Goal: Task Accomplishment & Management: Manage account settings

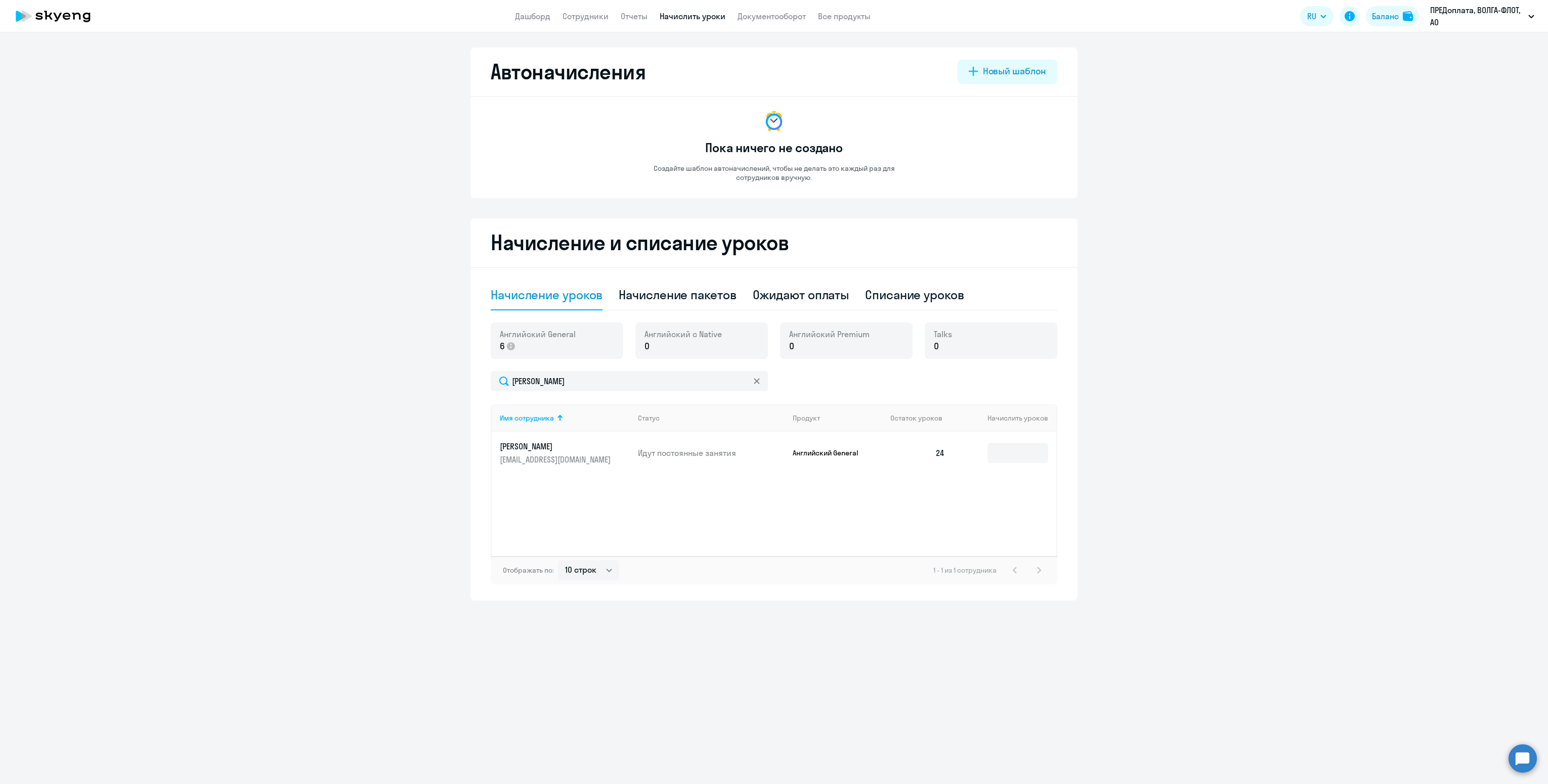
select select "10"
click at [756, 375] on div at bounding box center [757, 380] width 8 height 20
click at [756, 383] on icon at bounding box center [757, 381] width 6 height 6
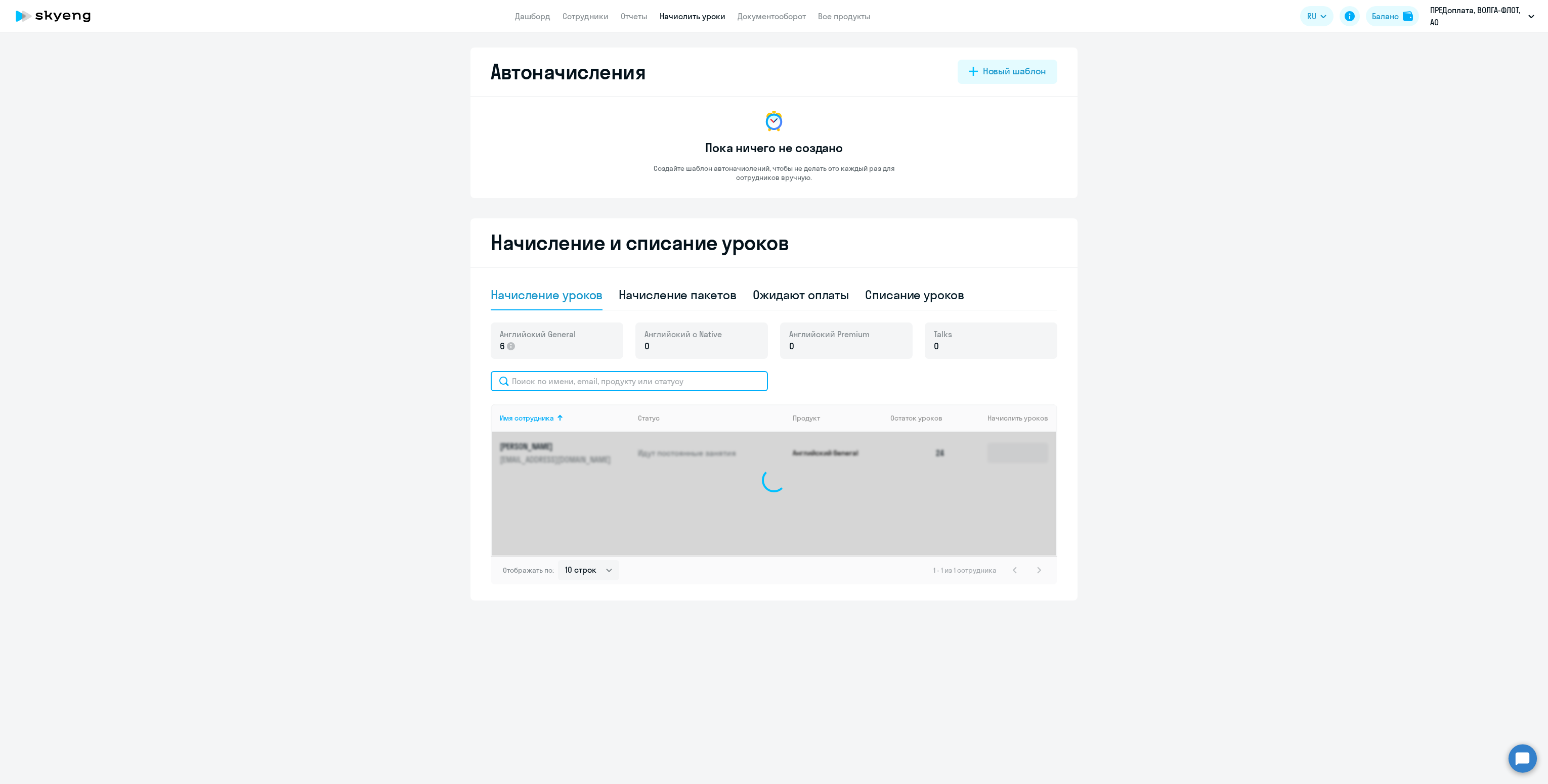
click at [590, 385] on input "text" at bounding box center [629, 380] width 277 height 20
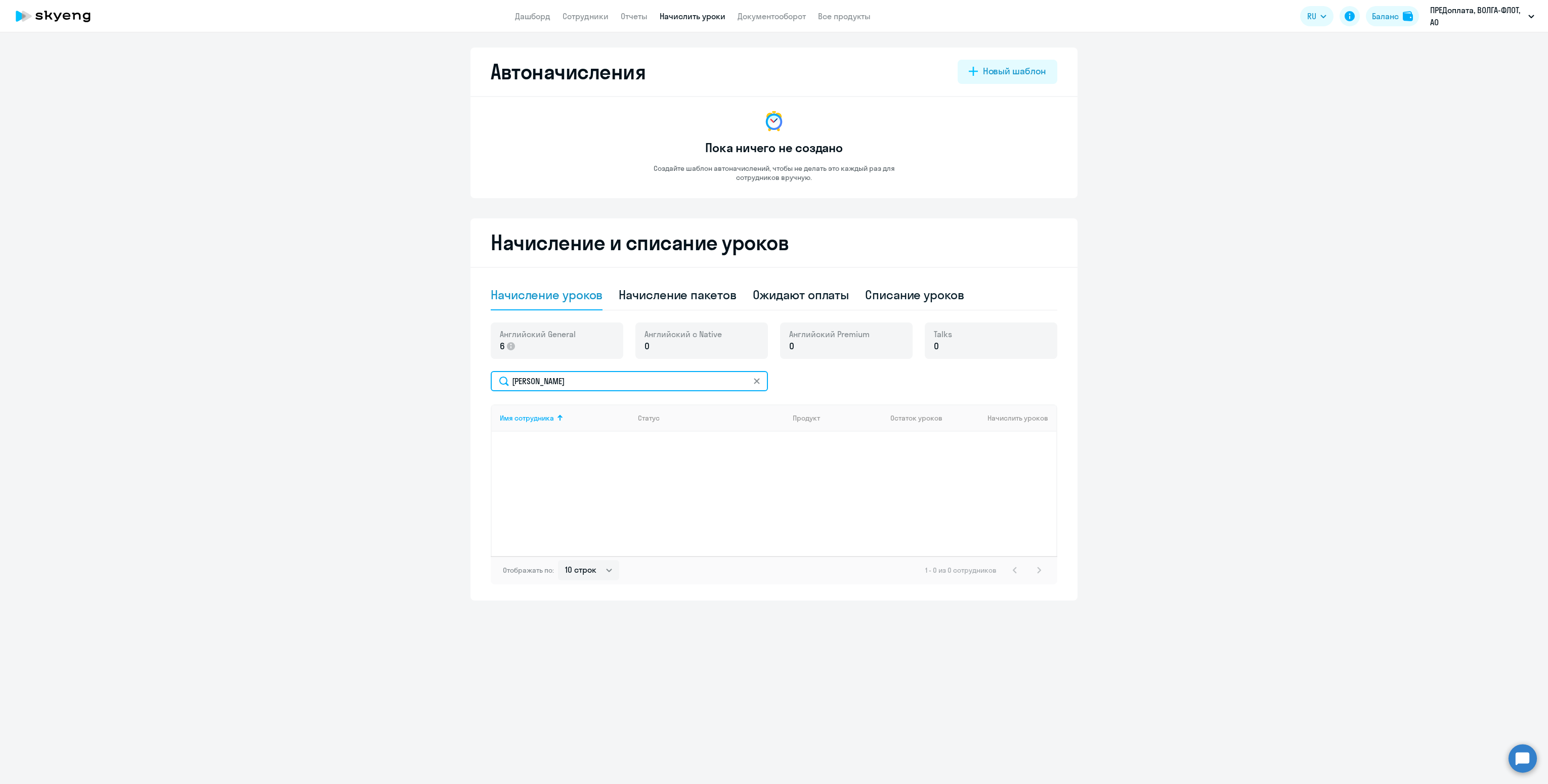
type input "[PERSON_NAME]"
click at [594, 21] on app-menu-item-link "Сотрудники" at bounding box center [585, 17] width 46 height 13
click at [590, 14] on link "Сотрудники" at bounding box center [585, 17] width 46 height 10
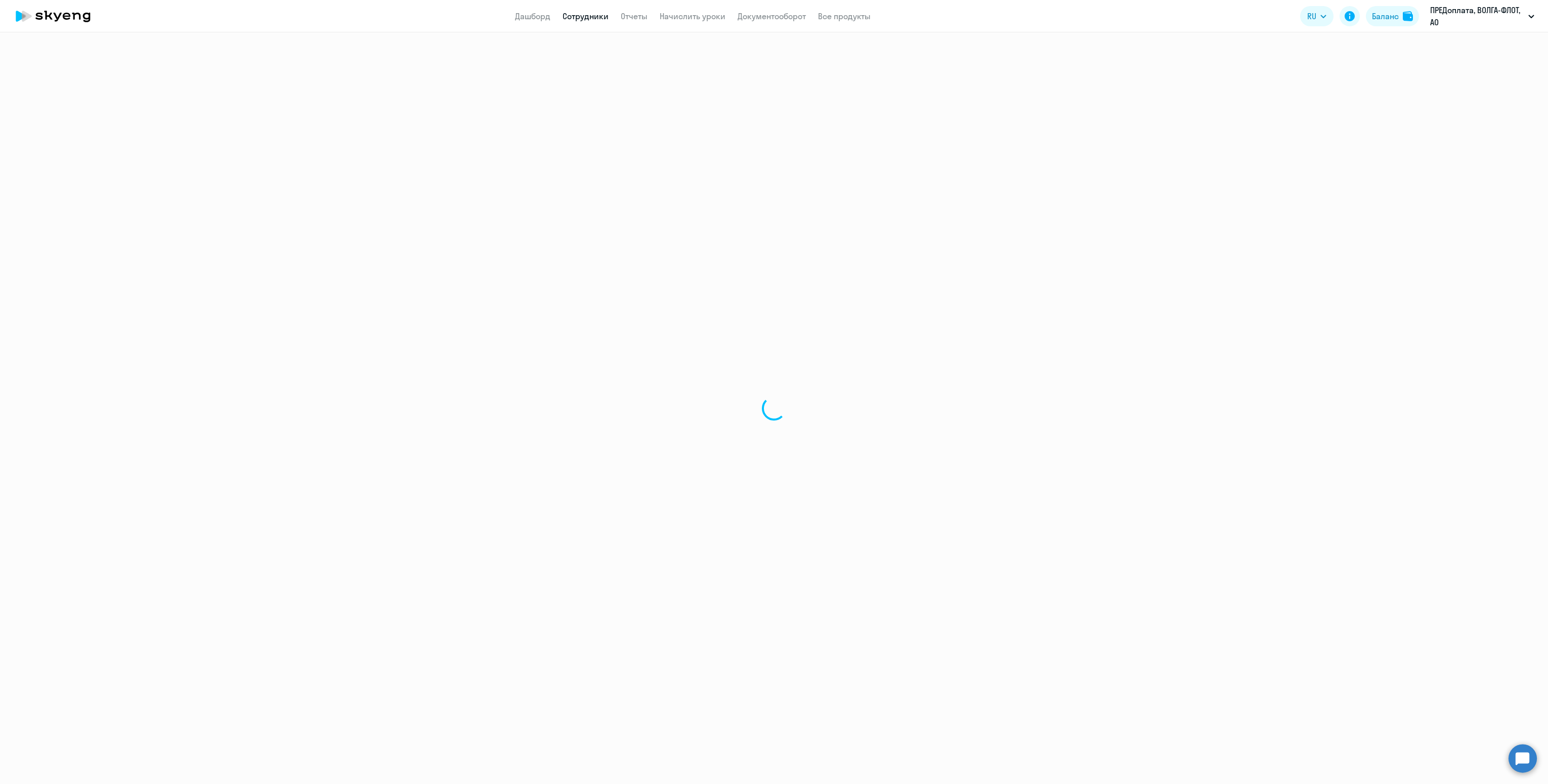
select select "30"
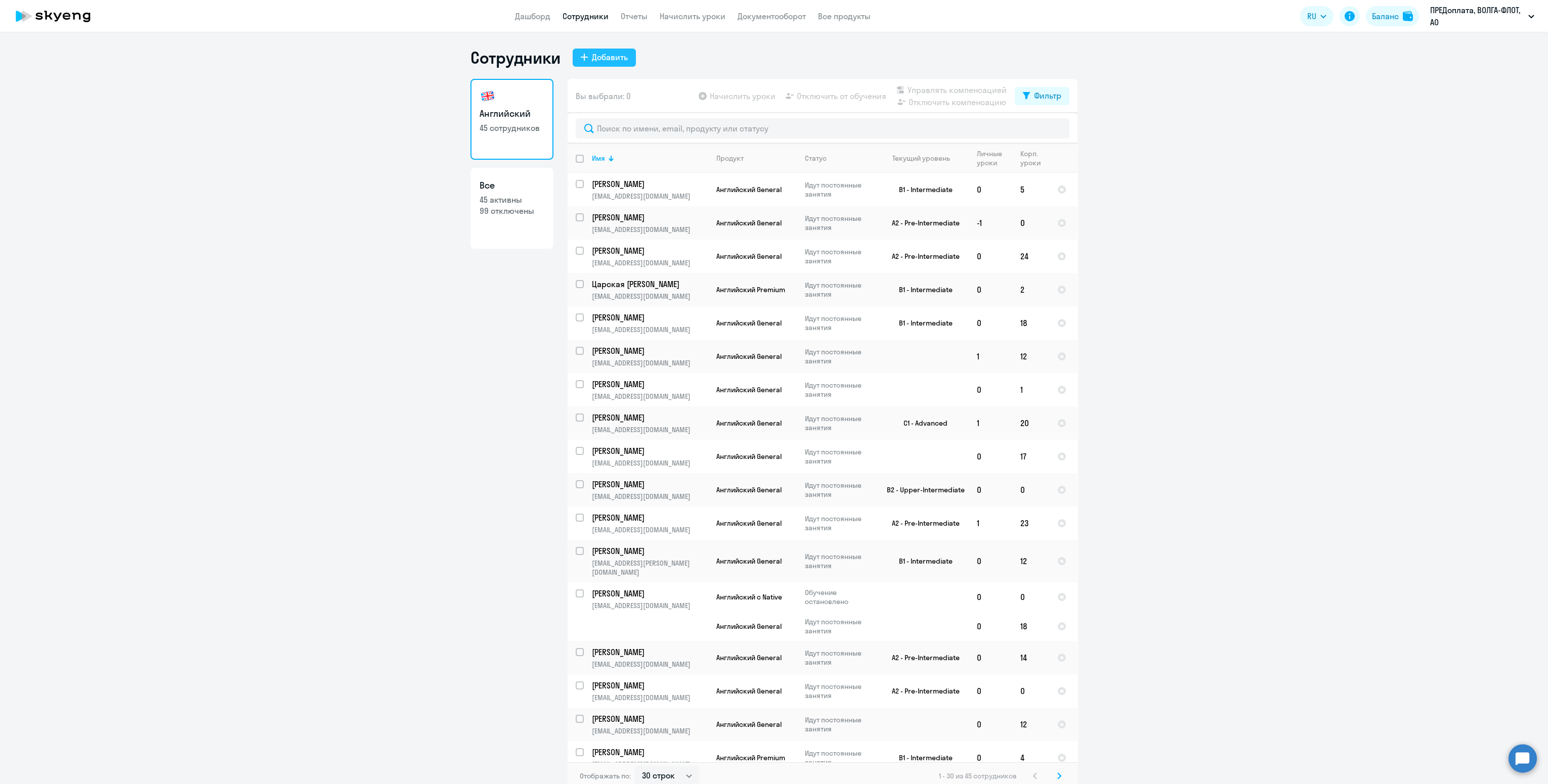
click at [606, 61] on div "Добавить" at bounding box center [609, 57] width 36 height 12
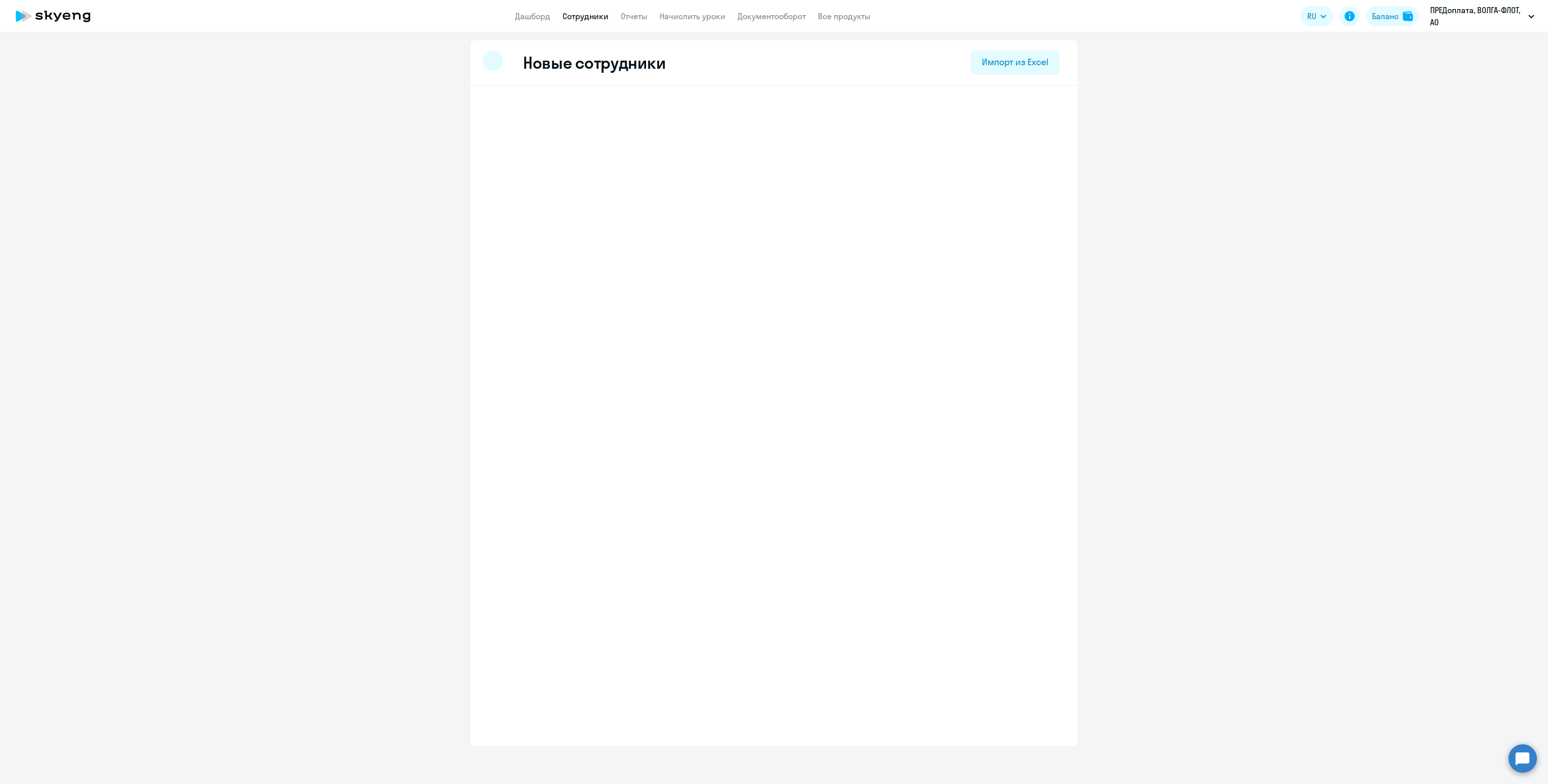
select select "english_adult_not_native_speaker"
select select "3"
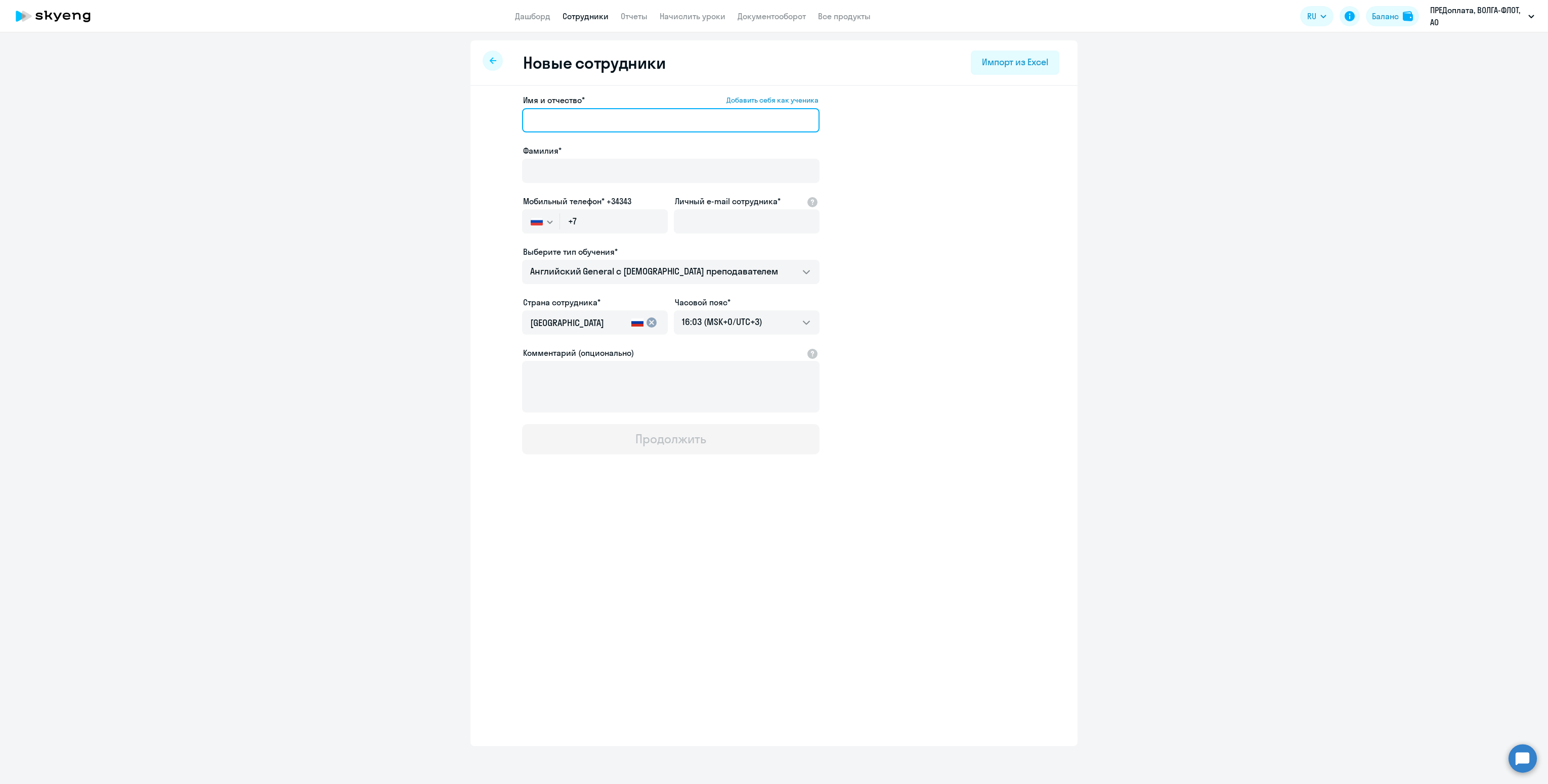
click at [540, 113] on input "Имя и отчество* Добавить себя как ученика" at bounding box center [671, 120] width 298 height 24
type input "[PERSON_NAME]"
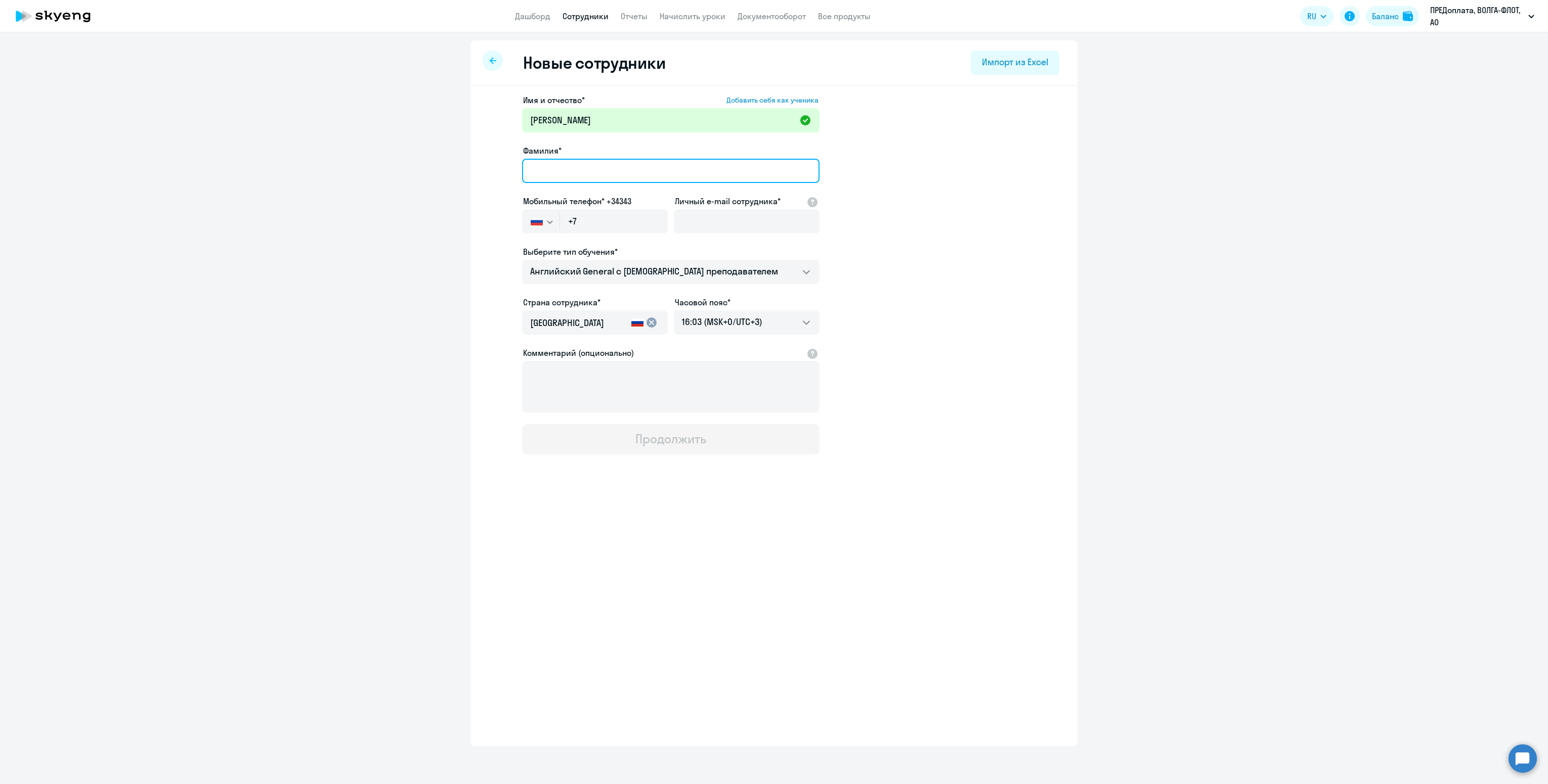
click at [561, 164] on input "Фамилия*" at bounding box center [671, 171] width 298 height 24
type input "[PERSON_NAME]"
click at [596, 230] on input "+7" at bounding box center [614, 222] width 108 height 24
type input "[PHONE_NUMBER]"
click at [705, 217] on input "Личный e-mail сотрудника*" at bounding box center [746, 222] width 145 height 24
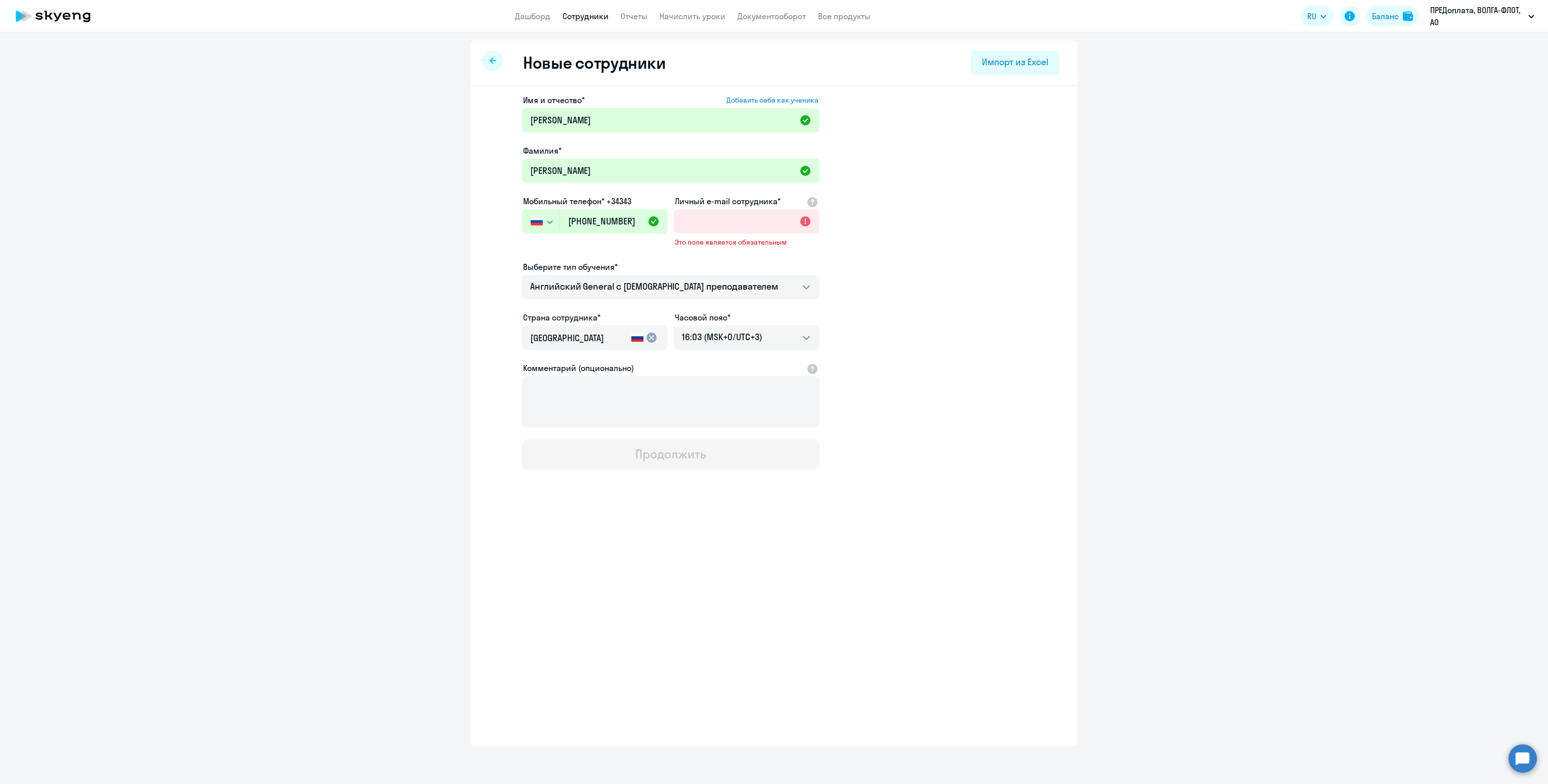
drag, startPoint x: 304, startPoint y: 360, endPoint x: 360, endPoint y: 339, distance: 59.8
click at [304, 360] on ng-component "Новые сотрудники Импорт из Excel Имя и отчество* Добавить себя как ученика [PER…" at bounding box center [774, 392] width 1548 height 706
click at [744, 224] on input "Личный e-mail сотрудника*" at bounding box center [746, 222] width 145 height 24
paste input "[EMAIL_ADDRESS][DOMAIN_NAME]"
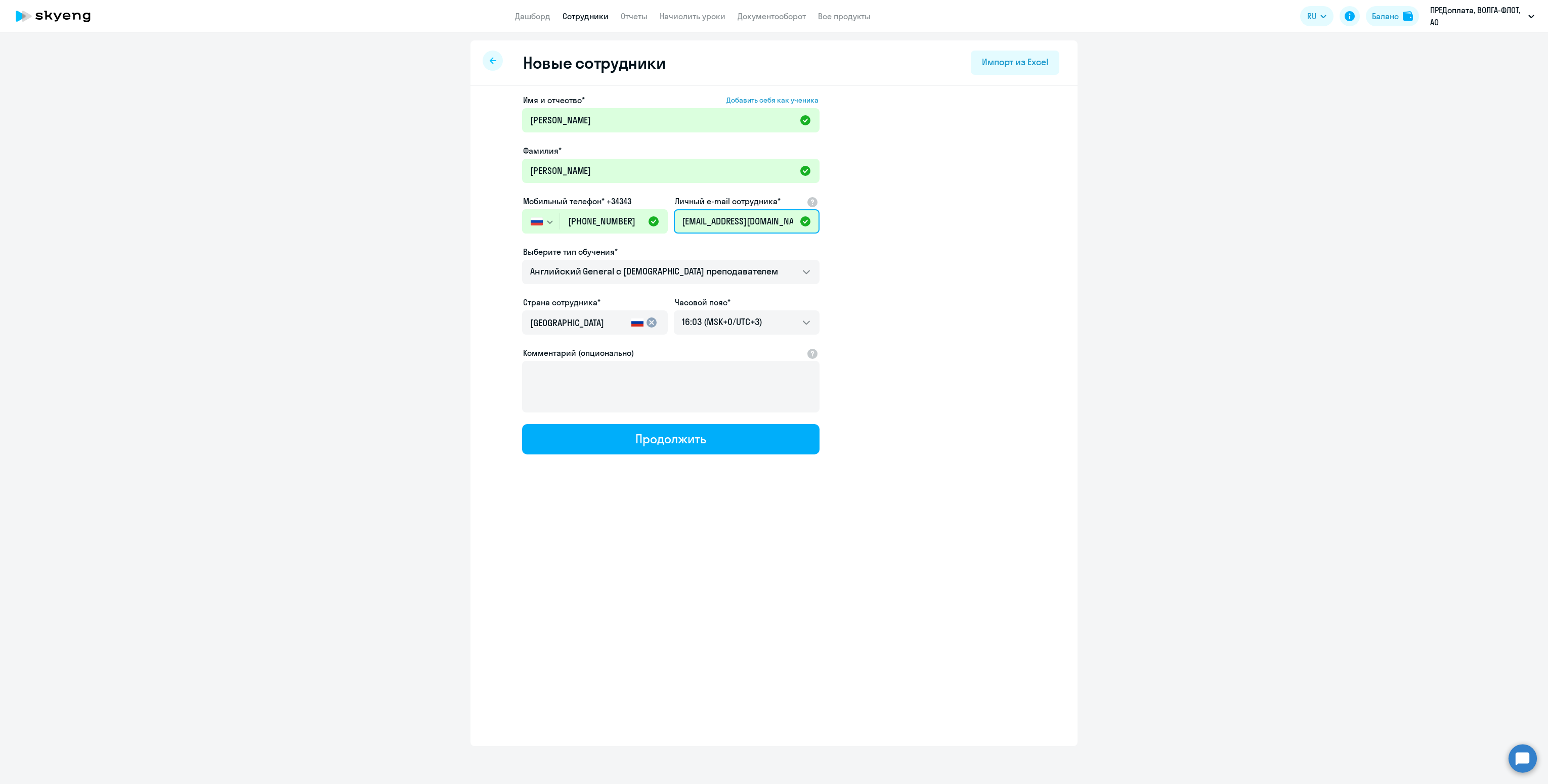
type input "[EMAIL_ADDRESS][DOMAIN_NAME]"
click at [1056, 191] on app-new-student-form "Имя и отчество* Добавить себя как ученика [PERSON_NAME]* [PERSON_NAME] Мобильны…" at bounding box center [774, 274] width 575 height 360
click at [661, 441] on div "Продолжить" at bounding box center [670, 439] width 71 height 17
select select "english_adult_not_native_speaker"
select select "3"
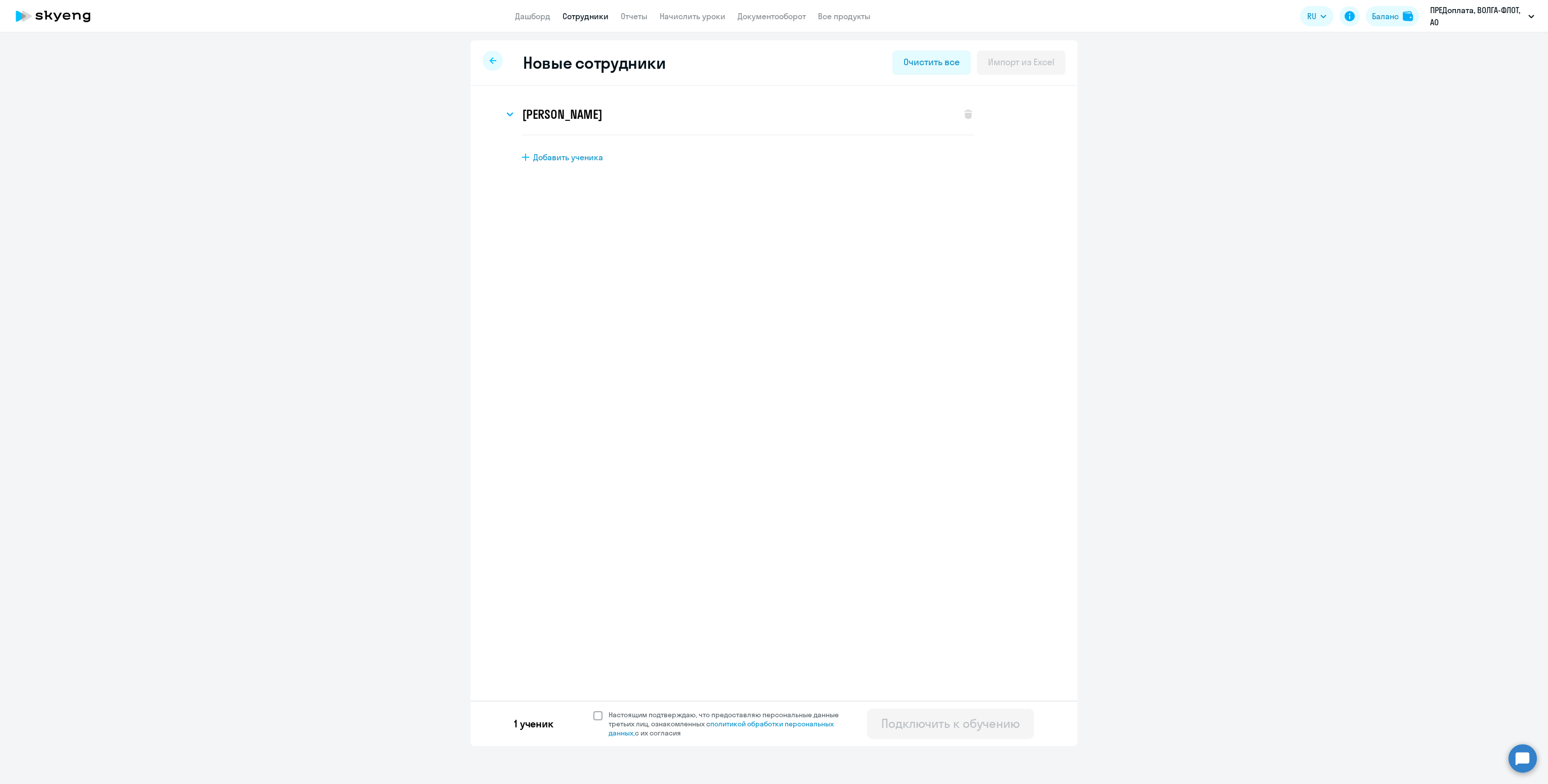
click at [603, 722] on span "Настоящим подтверждаю, что предоставляю персональные данные третьих лиц, ознако…" at bounding box center [726, 723] width 248 height 27
click at [594, 710] on input "Настоящим подтверждаю, что предоставляю персональные данные третьих лиц, ознако…" at bounding box center [593, 710] width 1 height 1
checkbox input "true"
click at [893, 740] on button "Подключить к обучению" at bounding box center [951, 724] width 167 height 30
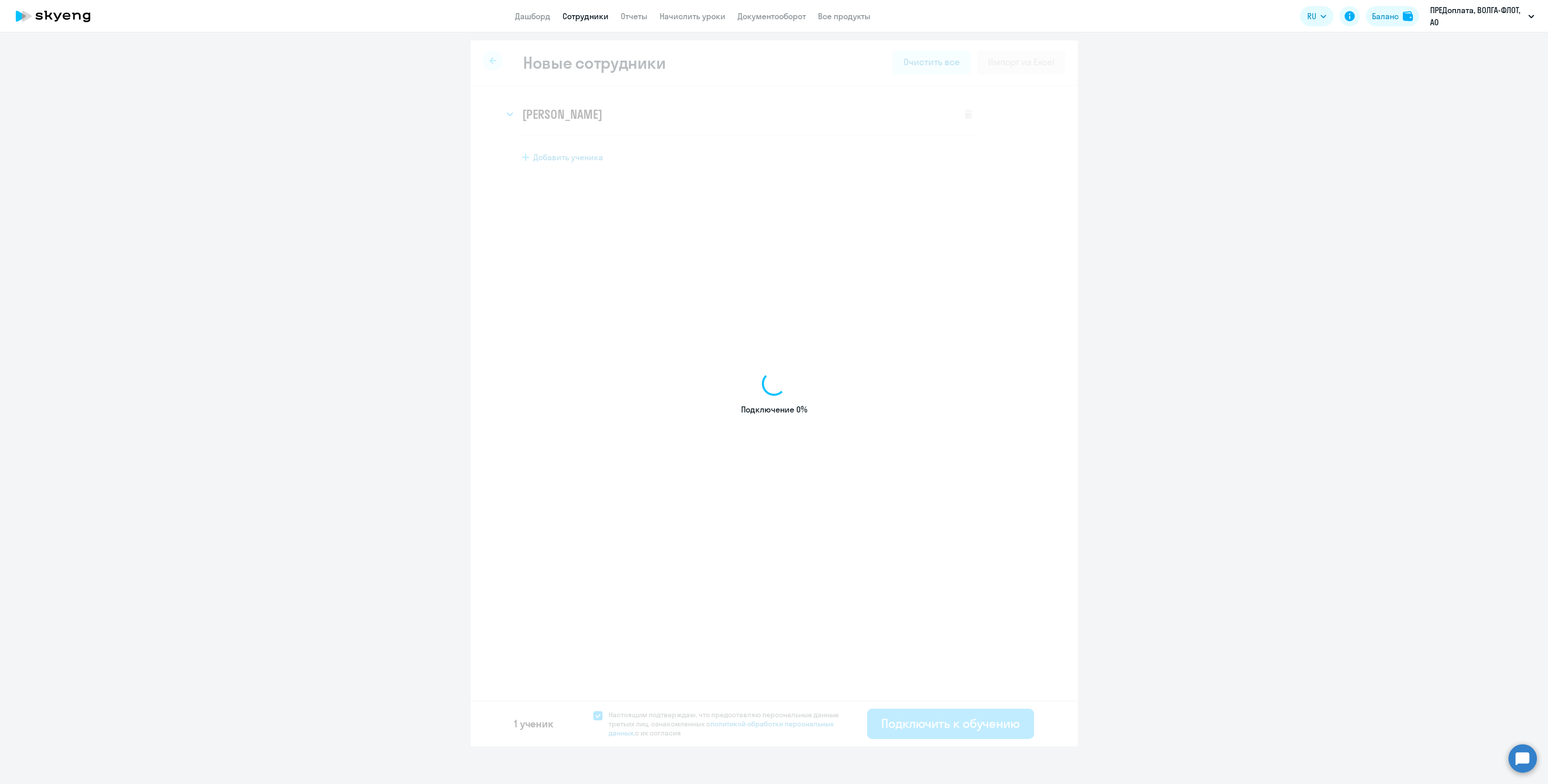
select select "english_adult_not_native_speaker"
select select "3"
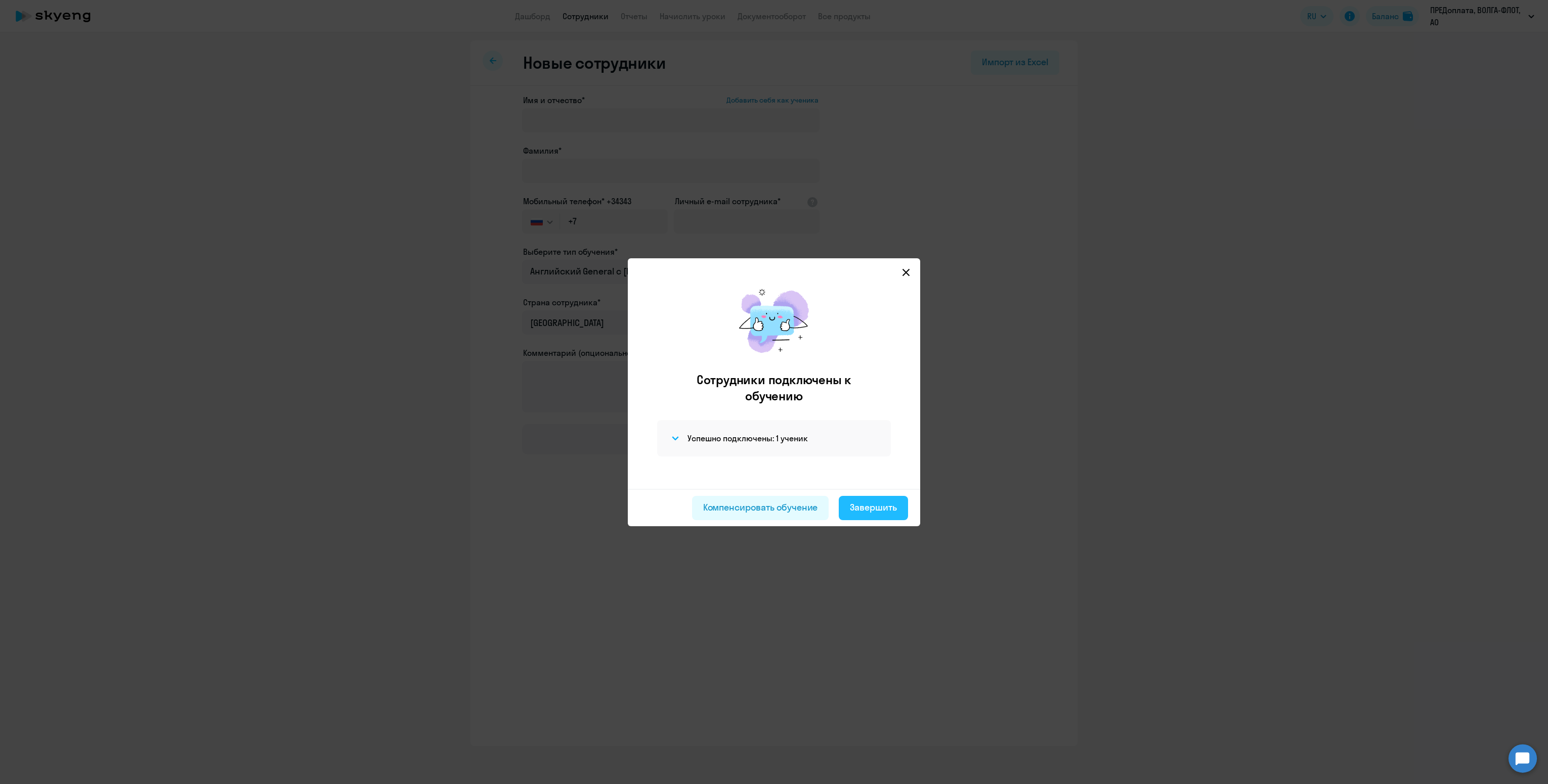
click at [885, 509] on div "Завершить" at bounding box center [873, 507] width 47 height 13
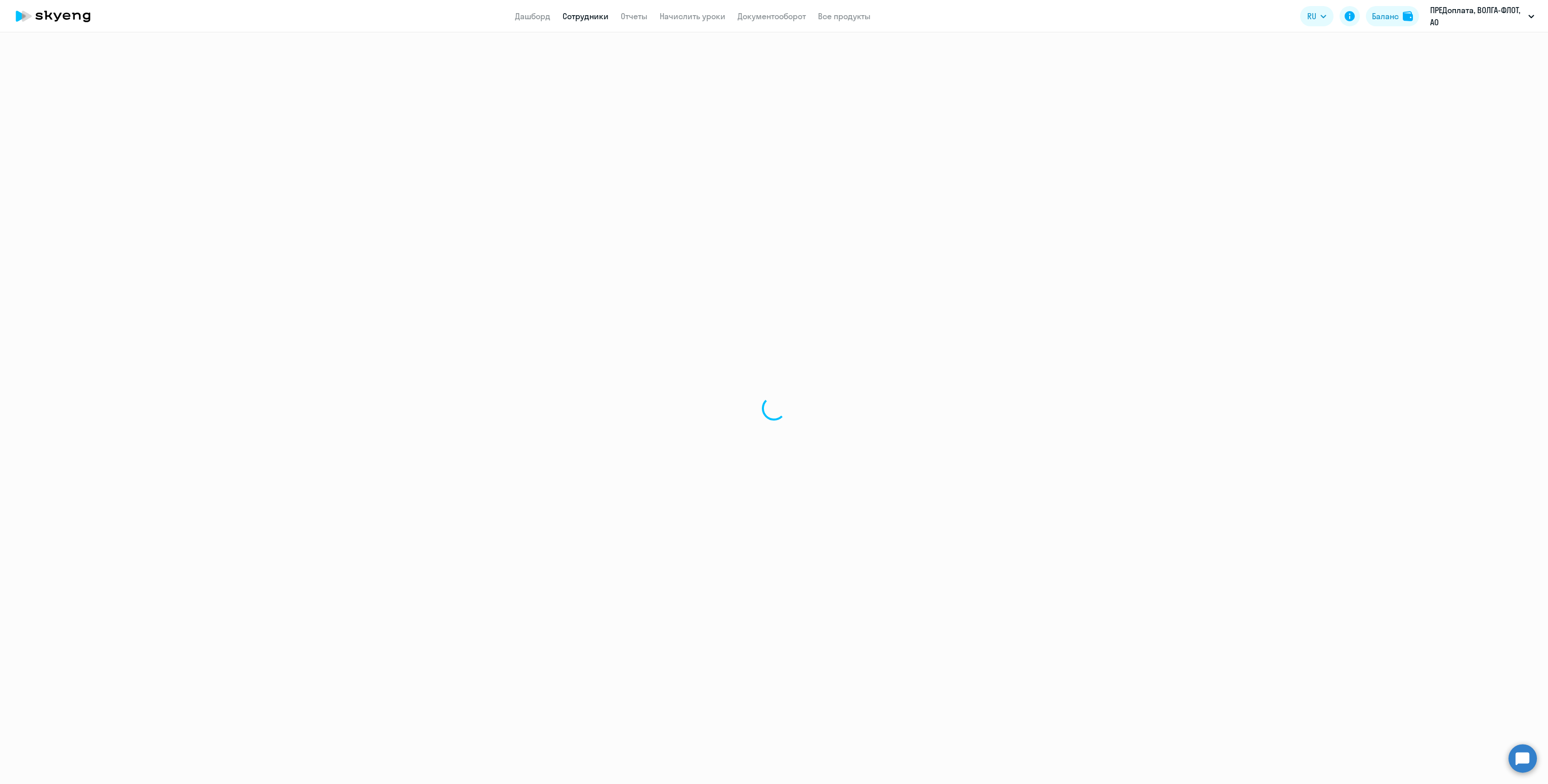
select select "30"
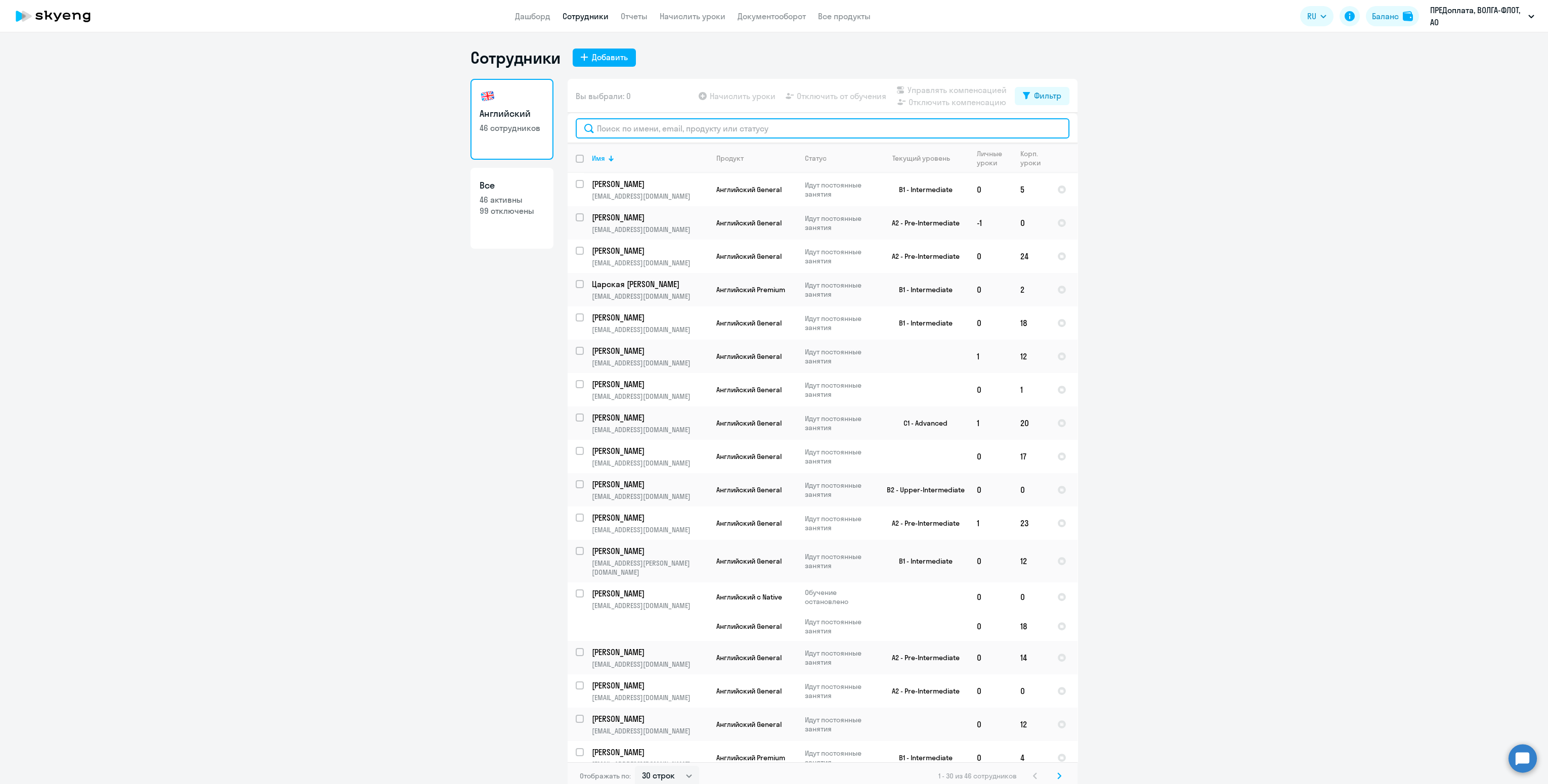
click at [669, 131] on input "text" at bounding box center [822, 128] width 494 height 20
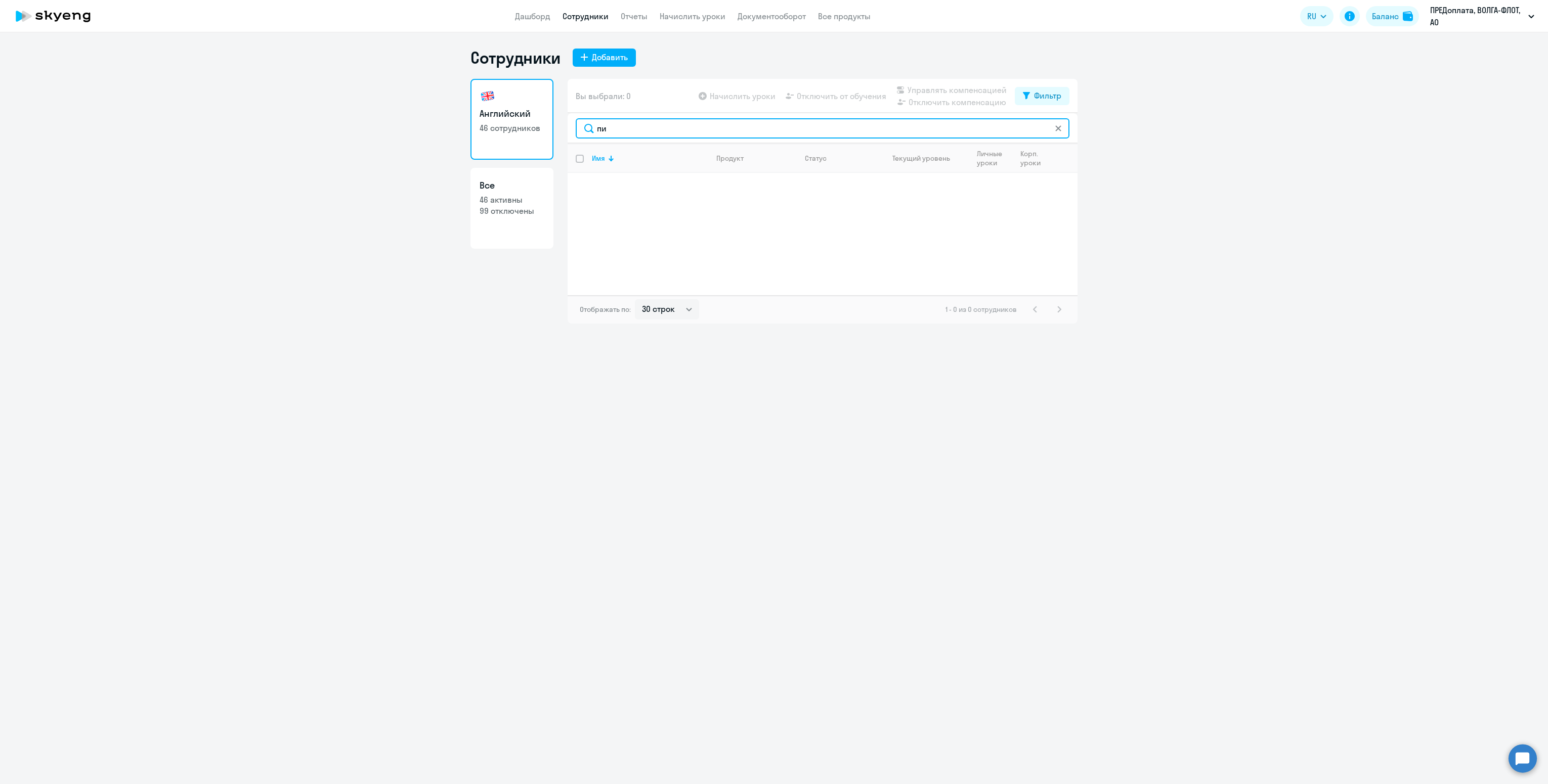
type input "п"
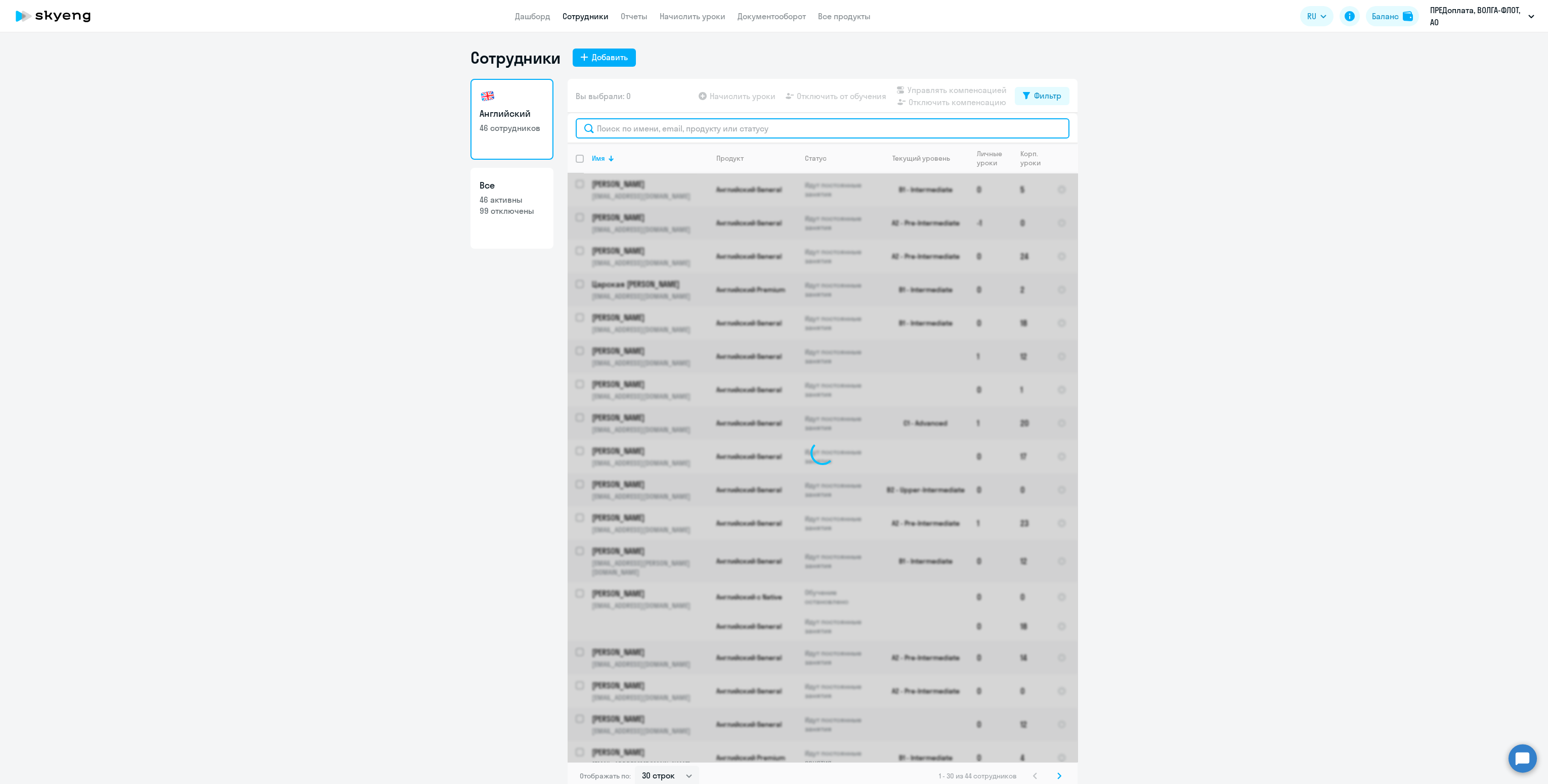
click at [632, 131] on input "text" at bounding box center [822, 128] width 494 height 20
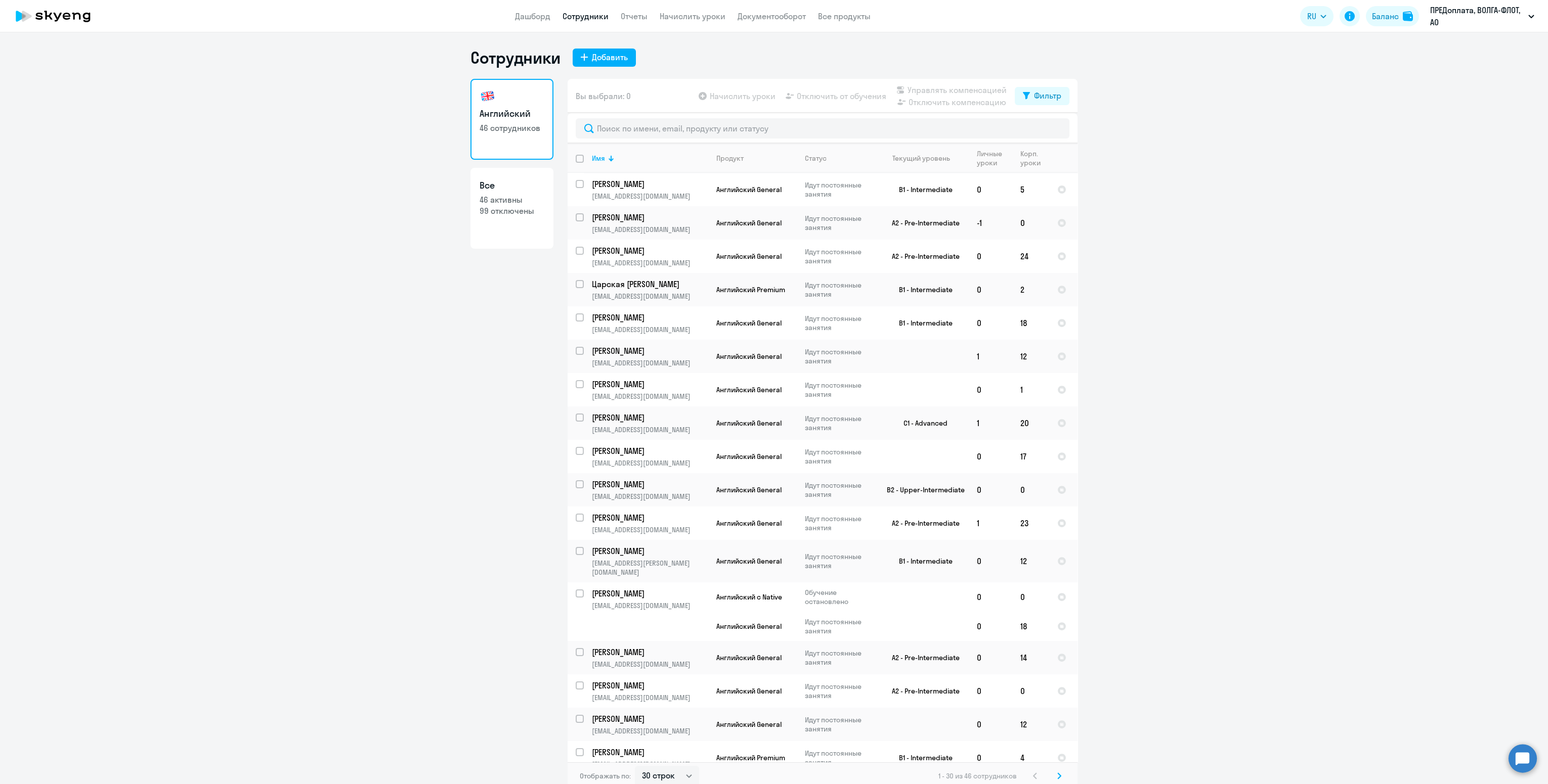
click at [1399, 545] on ng-component "Сотрудники Добавить Английский 46 сотрудников Все 46 активны 99 отключены Вы вы…" at bounding box center [774, 419] width 1548 height 743
click at [621, 133] on input "text" at bounding box center [822, 128] width 494 height 20
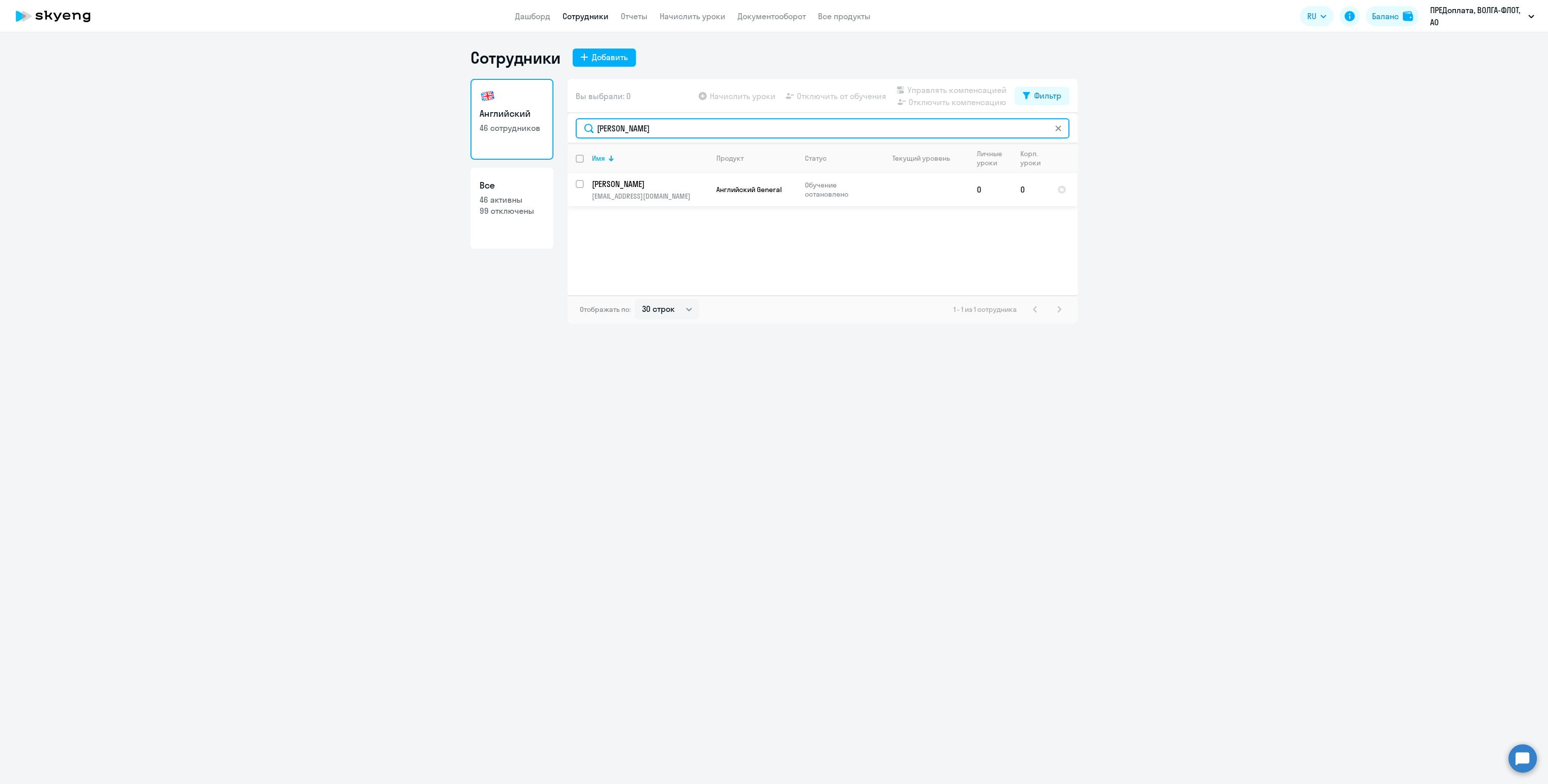
type input "[PERSON_NAME]"
click at [660, 196] on p "[EMAIL_ADDRESS][DOMAIN_NAME]" at bounding box center [649, 196] width 116 height 9
click at [585, 180] on td "[PERSON_NAME] [PERSON_NAME][EMAIL_ADDRESS][DOMAIN_NAME]" at bounding box center [646, 190] width 125 height 33
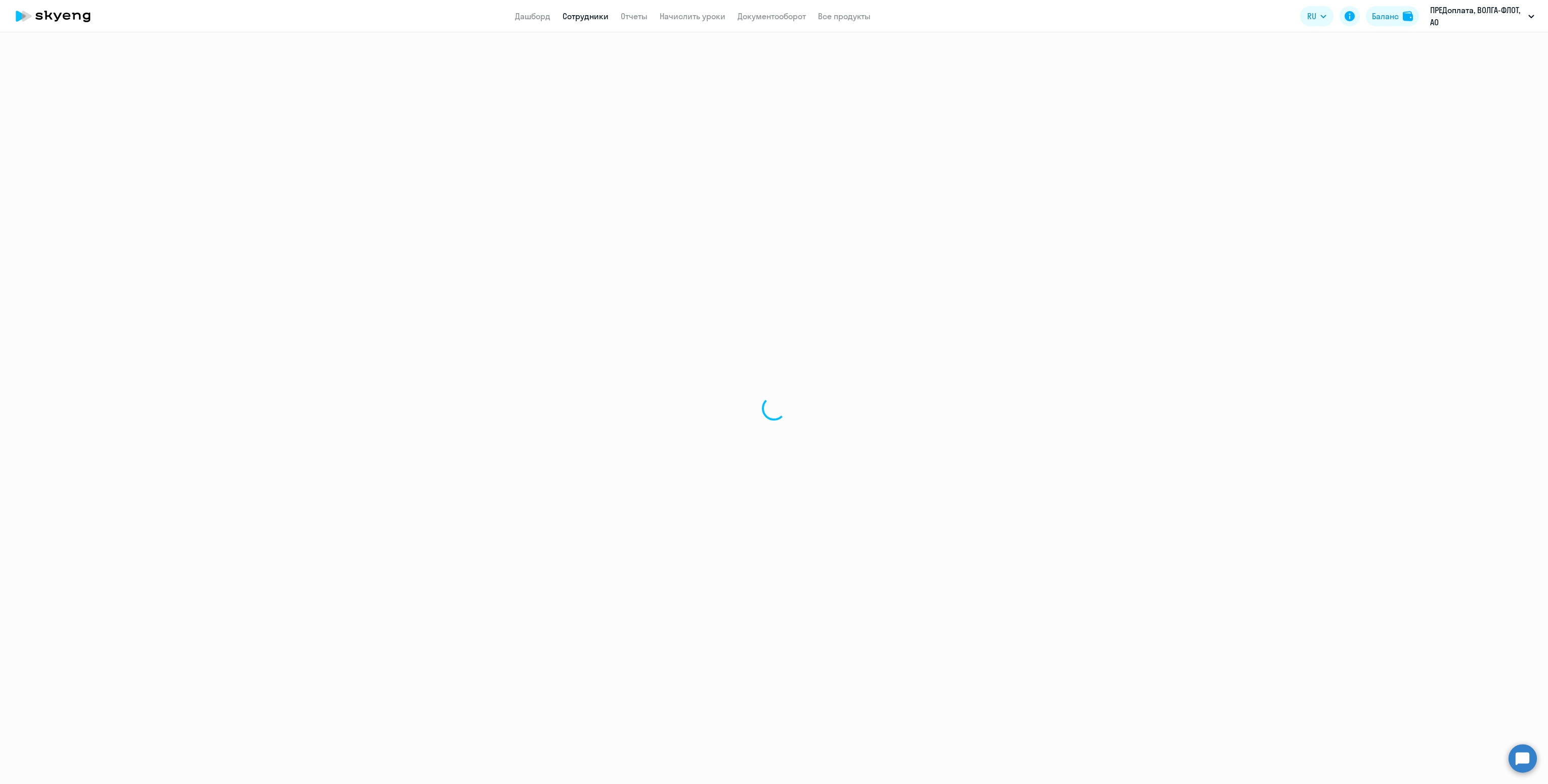
select select "english"
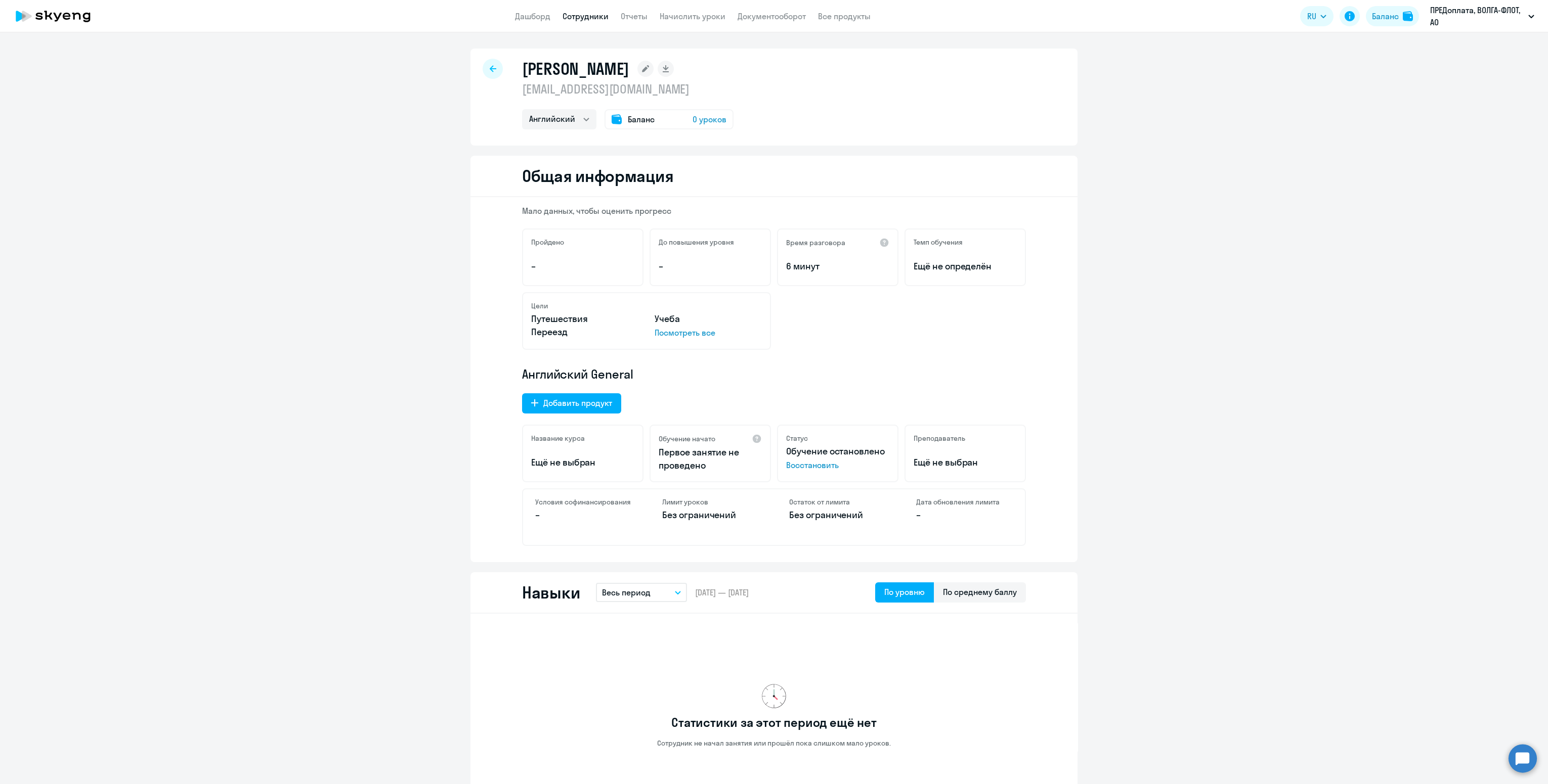
click at [791, 466] on span "Восстановить" at bounding box center [838, 466] width 104 height 12
drag, startPoint x: 697, startPoint y: 471, endPoint x: 636, endPoint y: 448, distance: 65.2
click at [636, 448] on div "Название курса Ещё не выбран Обучение начато Первое занятие не проведено Статус…" at bounding box center [774, 453] width 504 height 57
drag, startPoint x: 636, startPoint y: 448, endPoint x: 670, endPoint y: 459, distance: 35.7
click at [670, 459] on p "Первое занятие не проведено" at bounding box center [710, 459] width 104 height 26
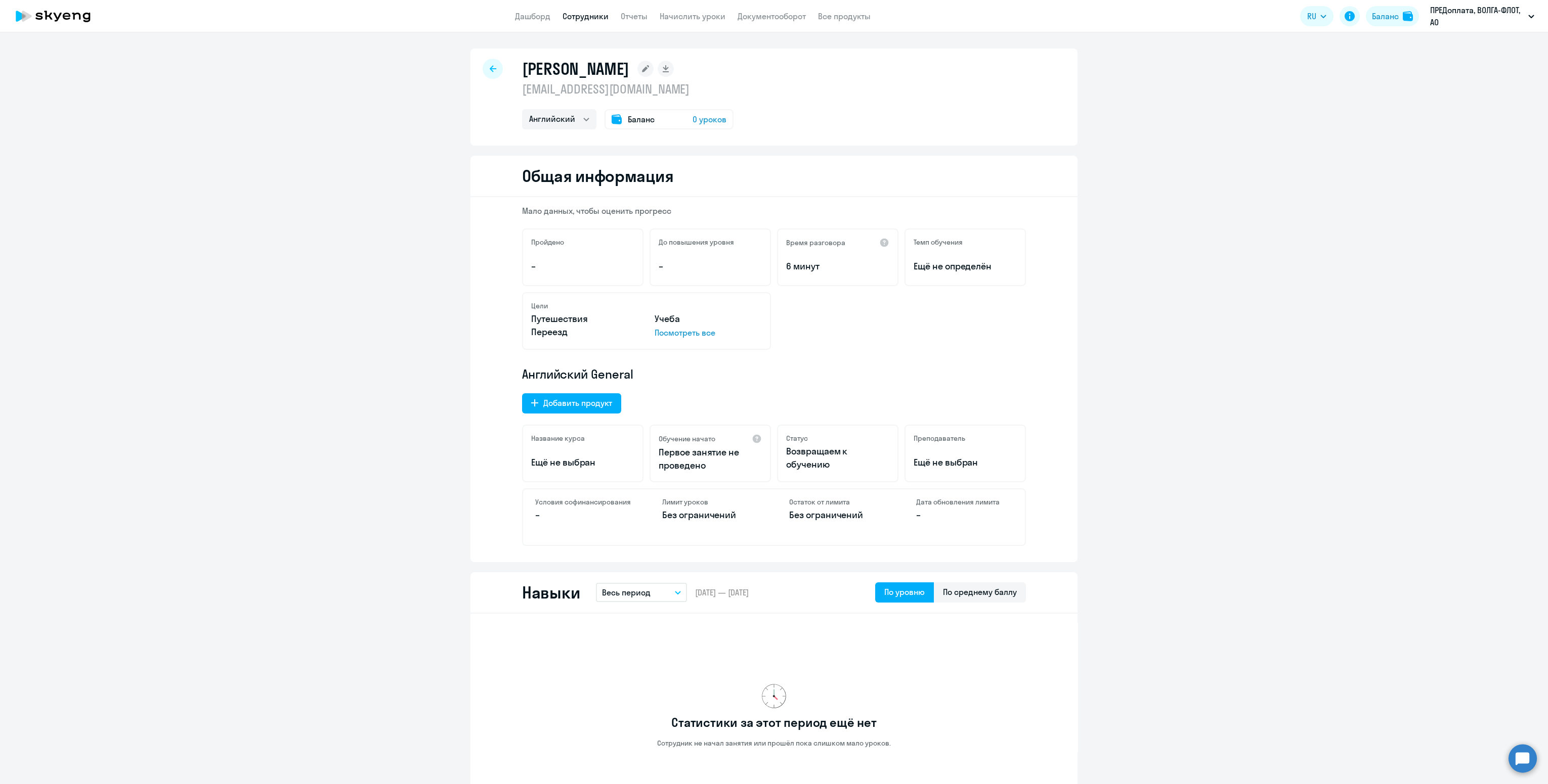
click at [708, 481] on div "Обучение начато Первое занятие не проведено" at bounding box center [710, 453] width 121 height 57
click at [854, 464] on p "Возвращаем к обучению" at bounding box center [838, 458] width 104 height 26
click at [1004, 432] on div "Преподаватель Ещё не выбран" at bounding box center [965, 453] width 121 height 57
click at [637, 66] on rect at bounding box center [645, 69] width 17 height 17
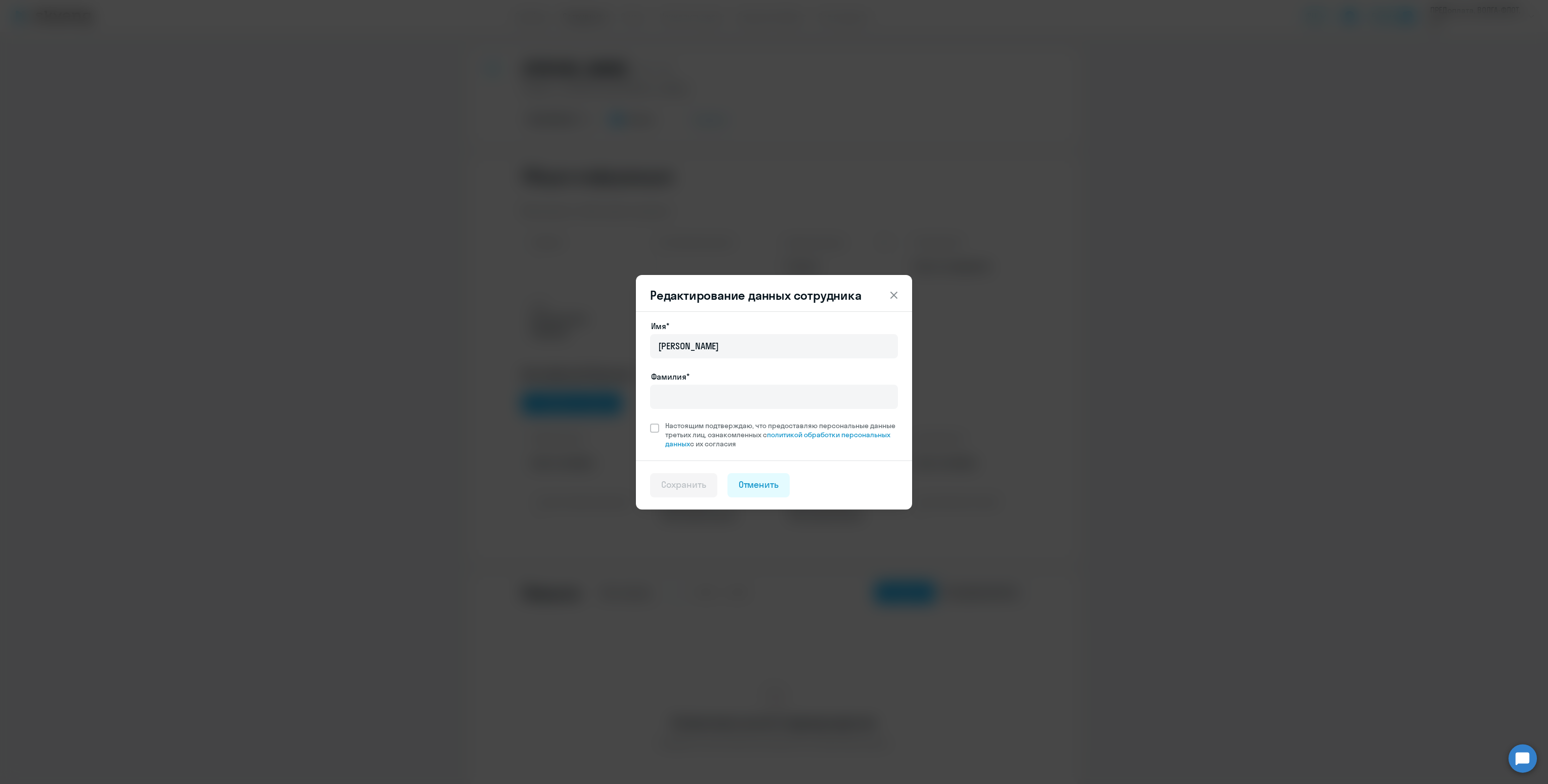
click at [649, 328] on div "Имя* [PERSON_NAME]* Настоящим подтверждаю, что предоставляю персональные данные…" at bounding box center [773, 385] width 276 height 149
click at [655, 345] on input "[PERSON_NAME]" at bounding box center [774, 346] width 248 height 24
click at [690, 345] on input "[PERSON_NAME]" at bounding box center [774, 346] width 248 height 24
type input "[PERSON_NAME]"
click at [700, 389] on input "Фамилия*" at bounding box center [774, 397] width 248 height 24
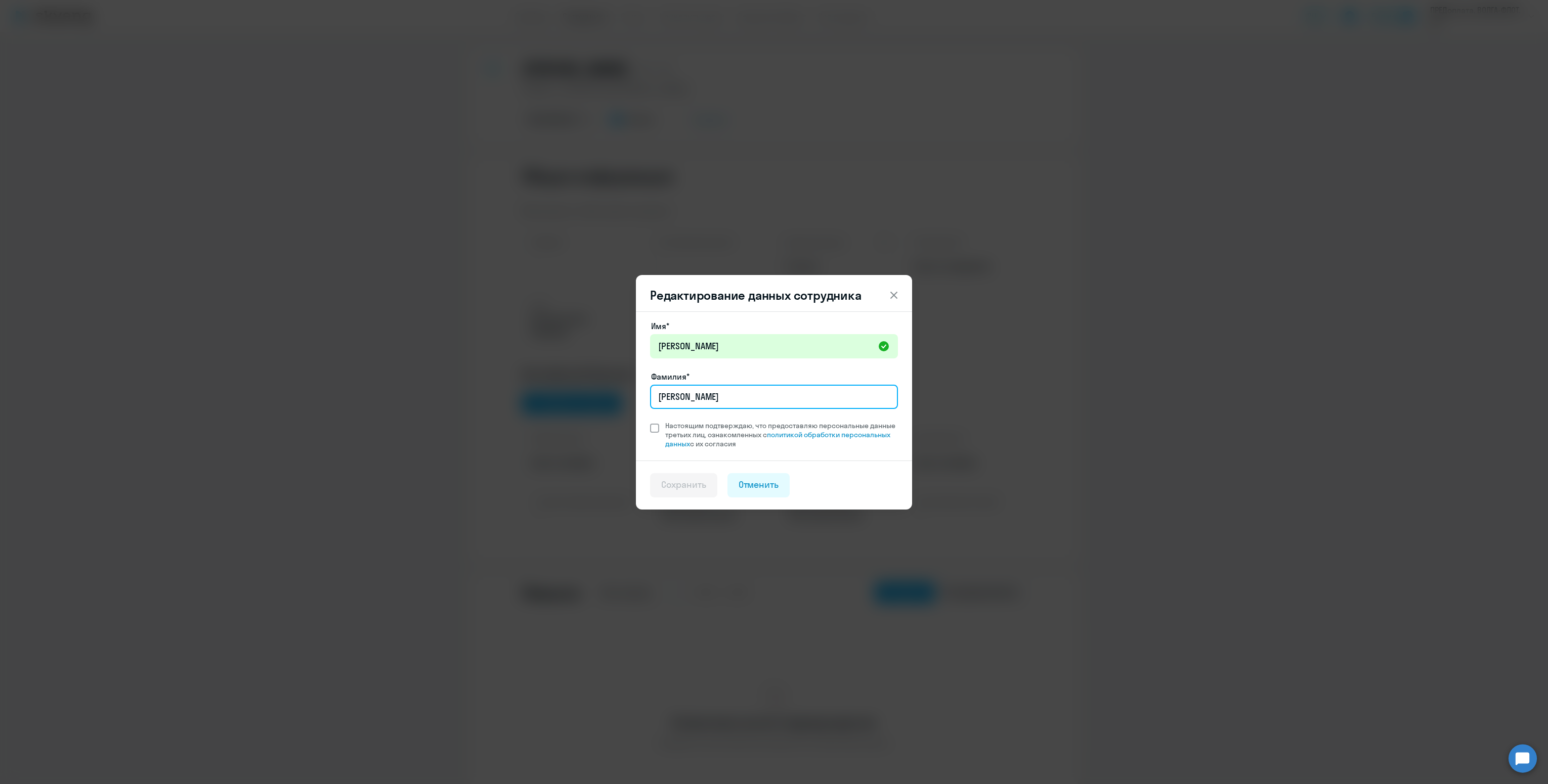
type input "[PERSON_NAME]"
click at [654, 426] on span at bounding box center [655, 428] width 9 height 9
click at [650, 421] on input "Настоящим подтверждаю, что предоставляю персональные данные третьих лиц, ознако…" at bounding box center [649, 420] width 1 height 1
checkbox input "true"
click at [681, 479] on div "Сохранить" at bounding box center [683, 485] width 45 height 13
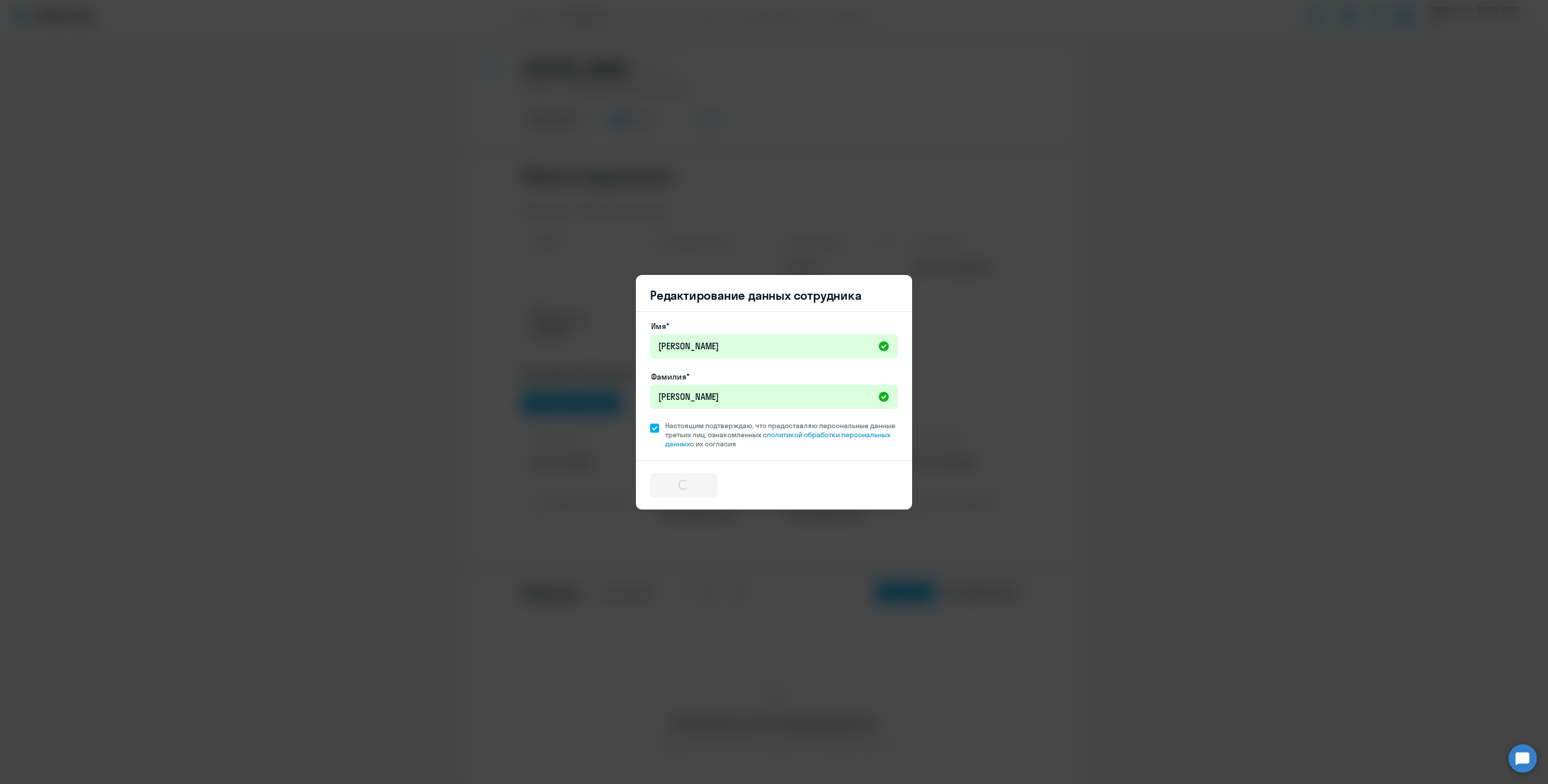
select select "english"
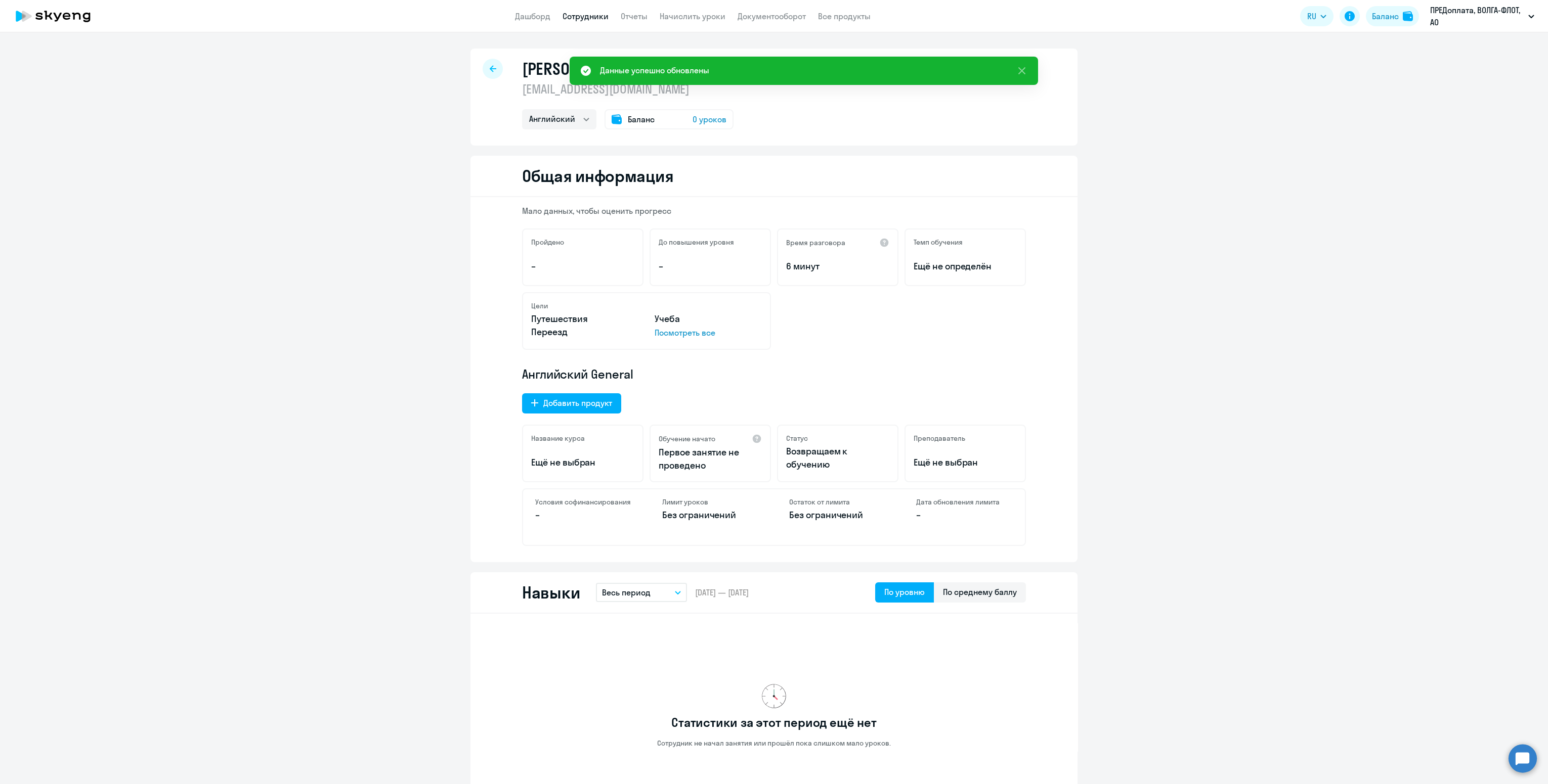
click at [534, 77] on h1 "[PERSON_NAME]" at bounding box center [575, 68] width 107 height 20
click at [1021, 67] on icon at bounding box center [1022, 70] width 12 height 12
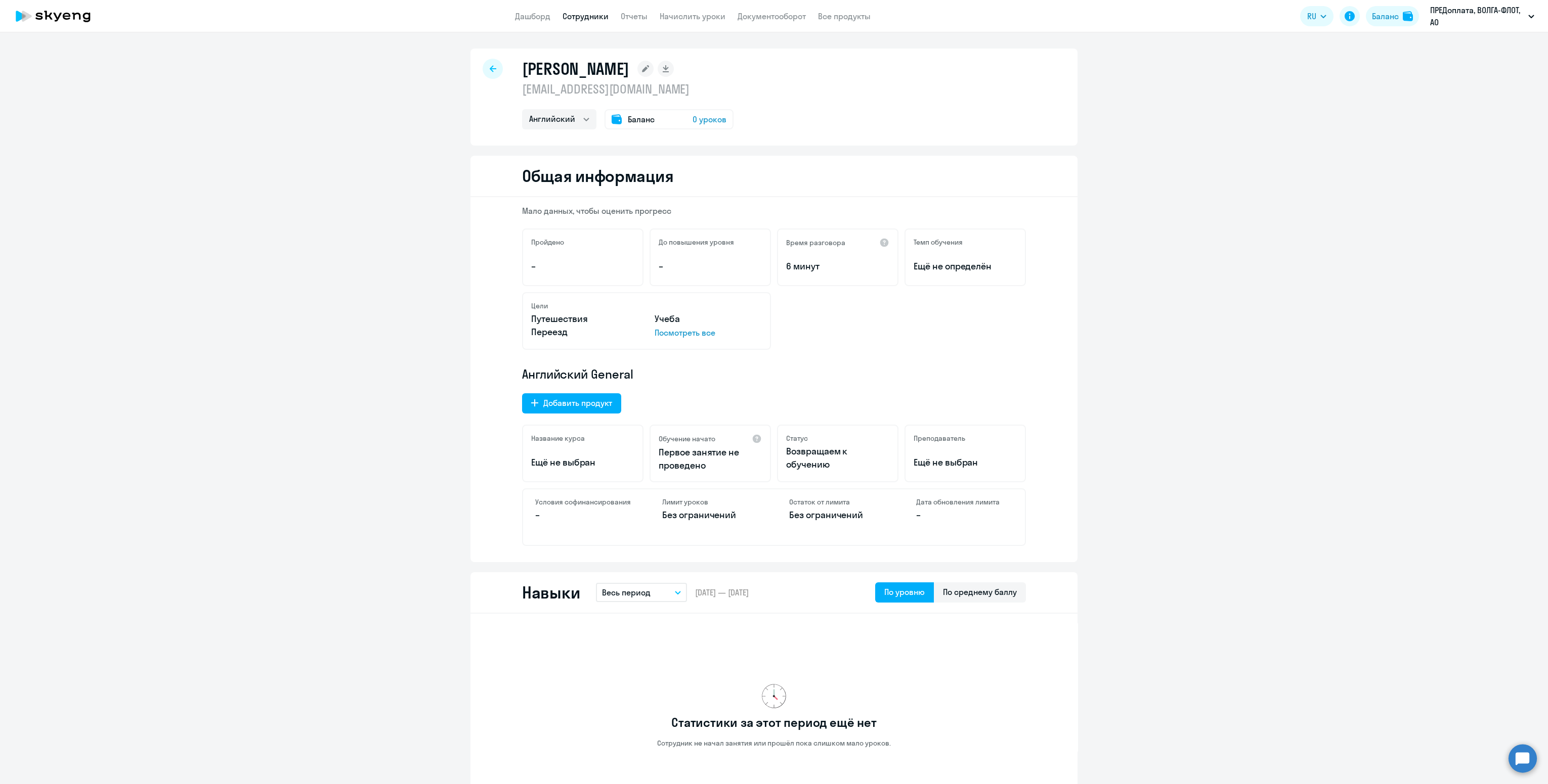
click at [561, 89] on p "[EMAIL_ADDRESS][DOMAIN_NAME]" at bounding box center [628, 89] width 212 height 17
click at [558, 70] on h1 "[PERSON_NAME]" at bounding box center [575, 68] width 107 height 20
click at [560, 91] on p "[EMAIL_ADDRESS][DOMAIN_NAME]" at bounding box center [628, 89] width 212 height 17
select select "english"
click at [828, 458] on p "Возвращаем к обучению" at bounding box center [838, 458] width 104 height 26
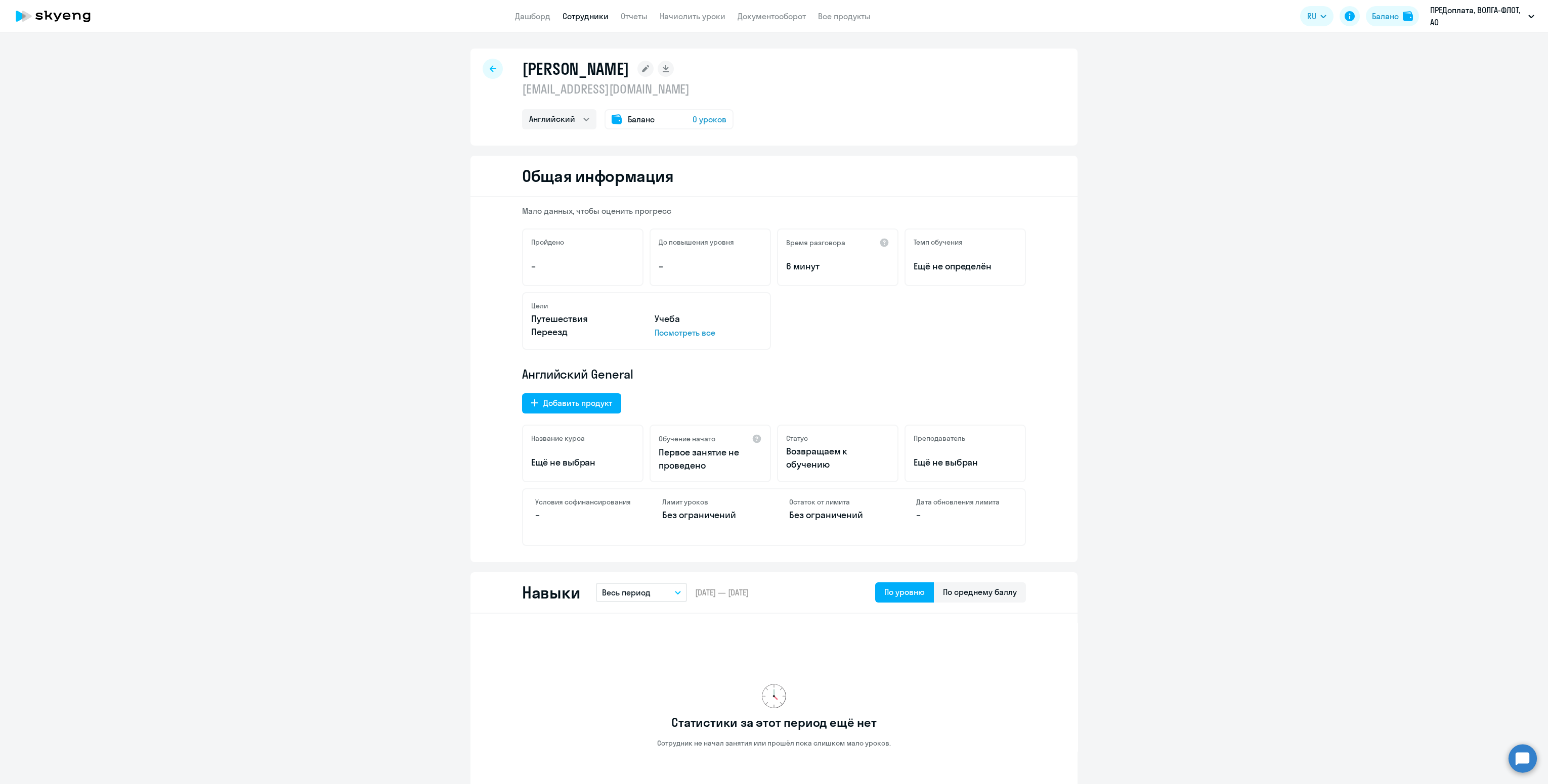
click at [788, 443] on div "Статус Возвращаем к обучению" at bounding box center [838, 453] width 121 height 57
click at [578, 18] on link "Сотрудники" at bounding box center [585, 17] width 46 height 10
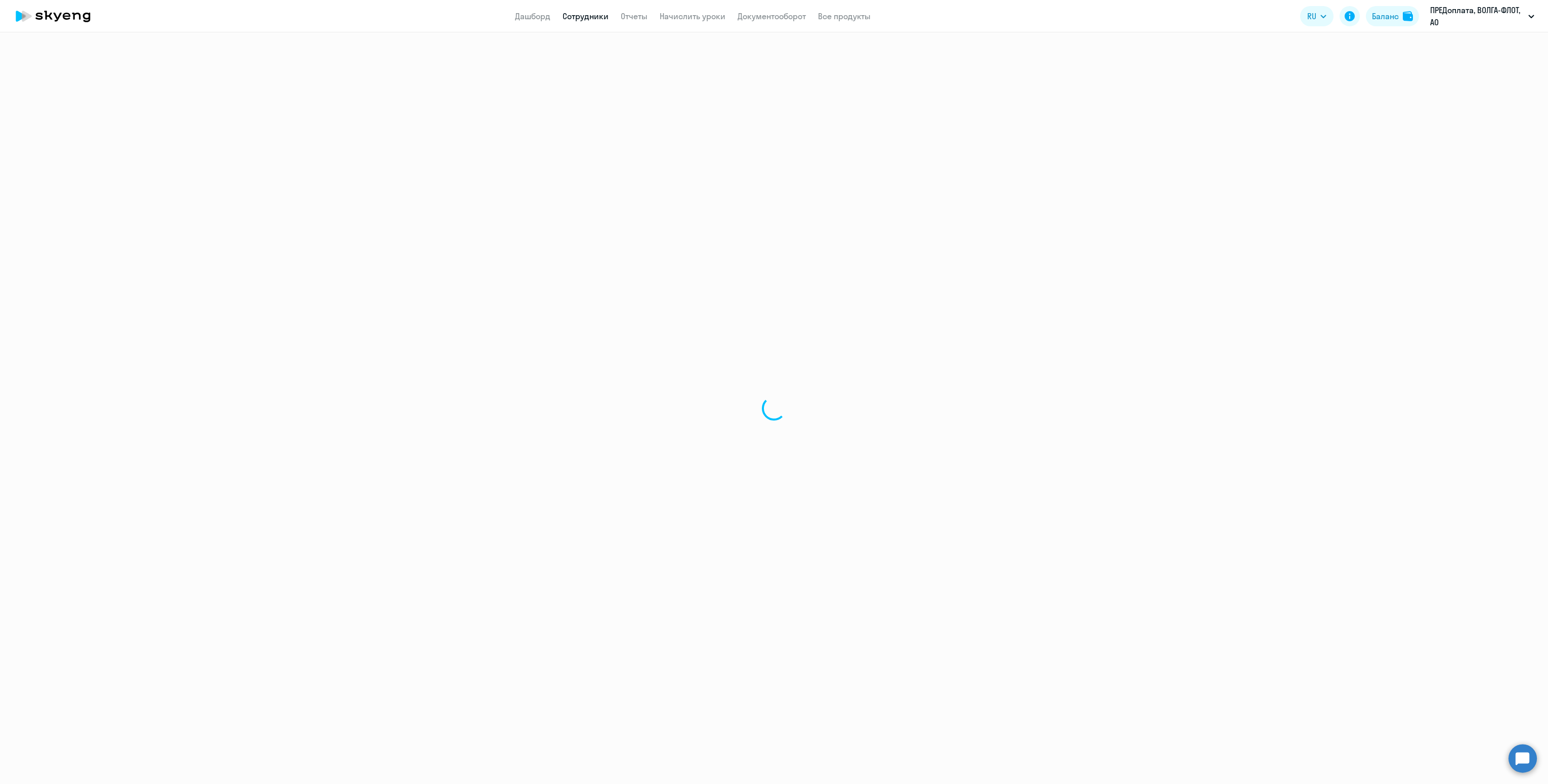
select select "30"
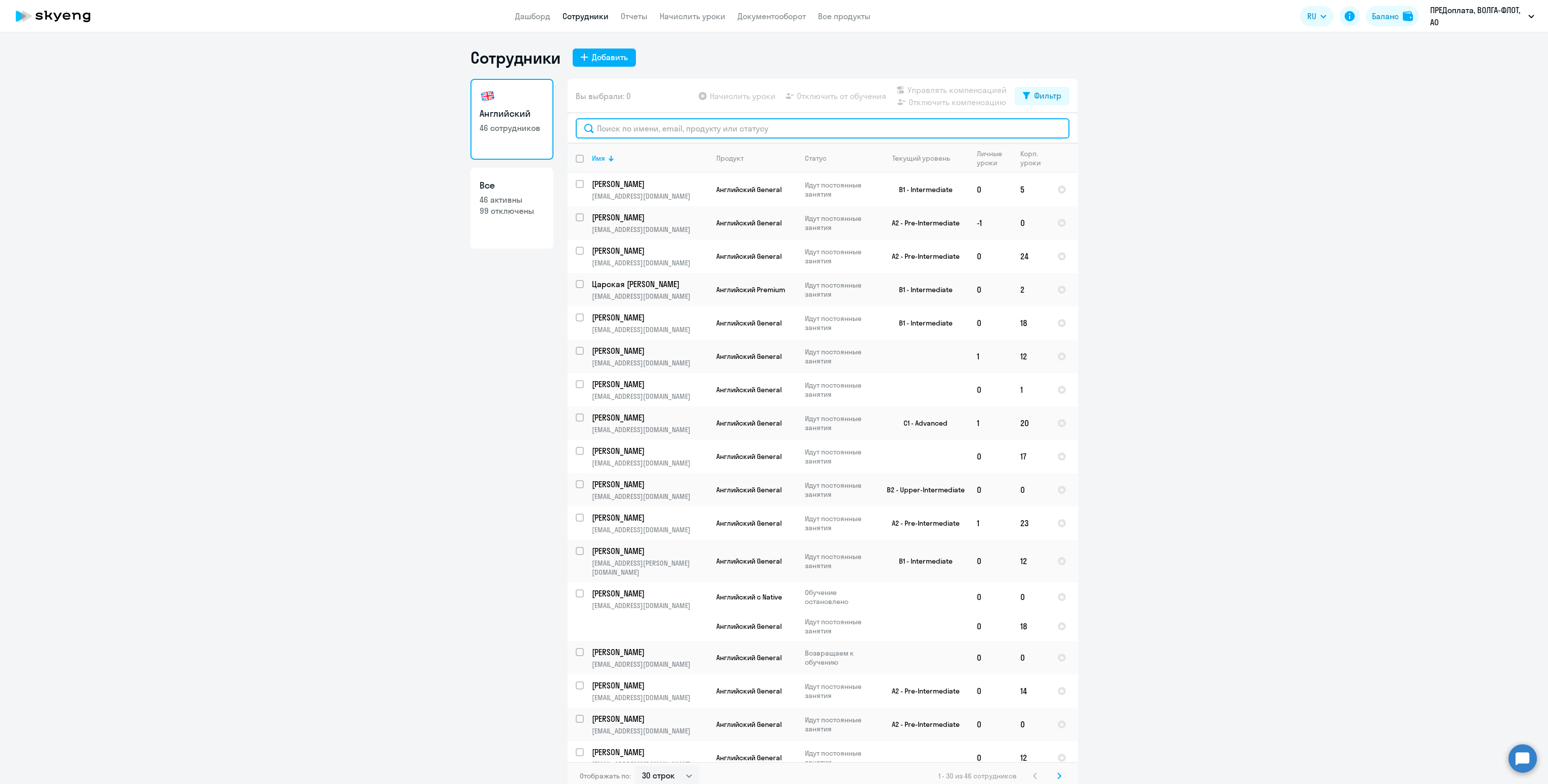
click at [635, 130] on input "text" at bounding box center [822, 128] width 494 height 20
click at [706, 10] on app-menu-item-link "Начислить уроки" at bounding box center [693, 17] width 66 height 13
click at [703, 15] on link "Начислить уроки" at bounding box center [693, 17] width 66 height 10
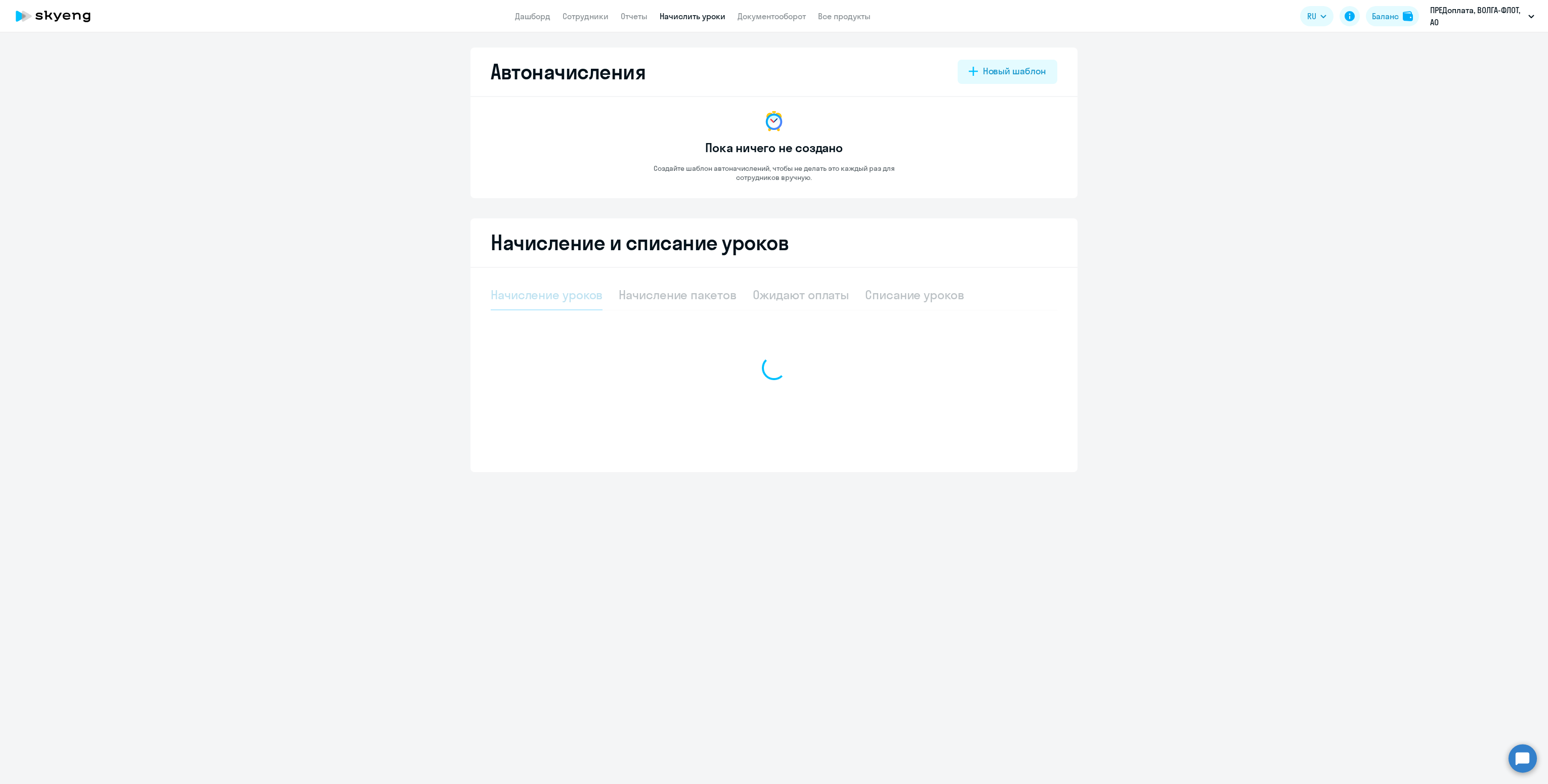
select select "10"
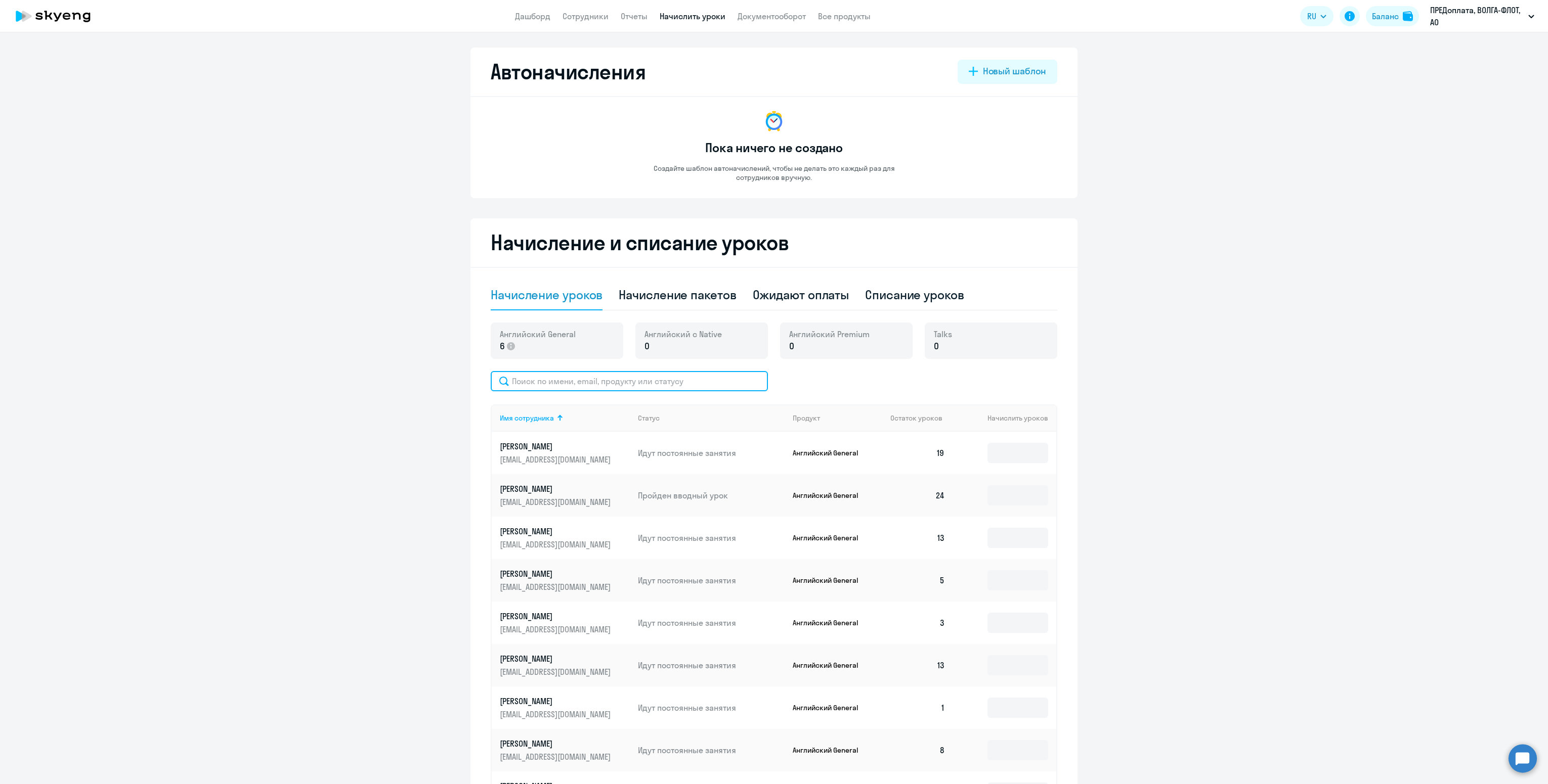
click at [635, 385] on input "text" at bounding box center [629, 380] width 277 height 20
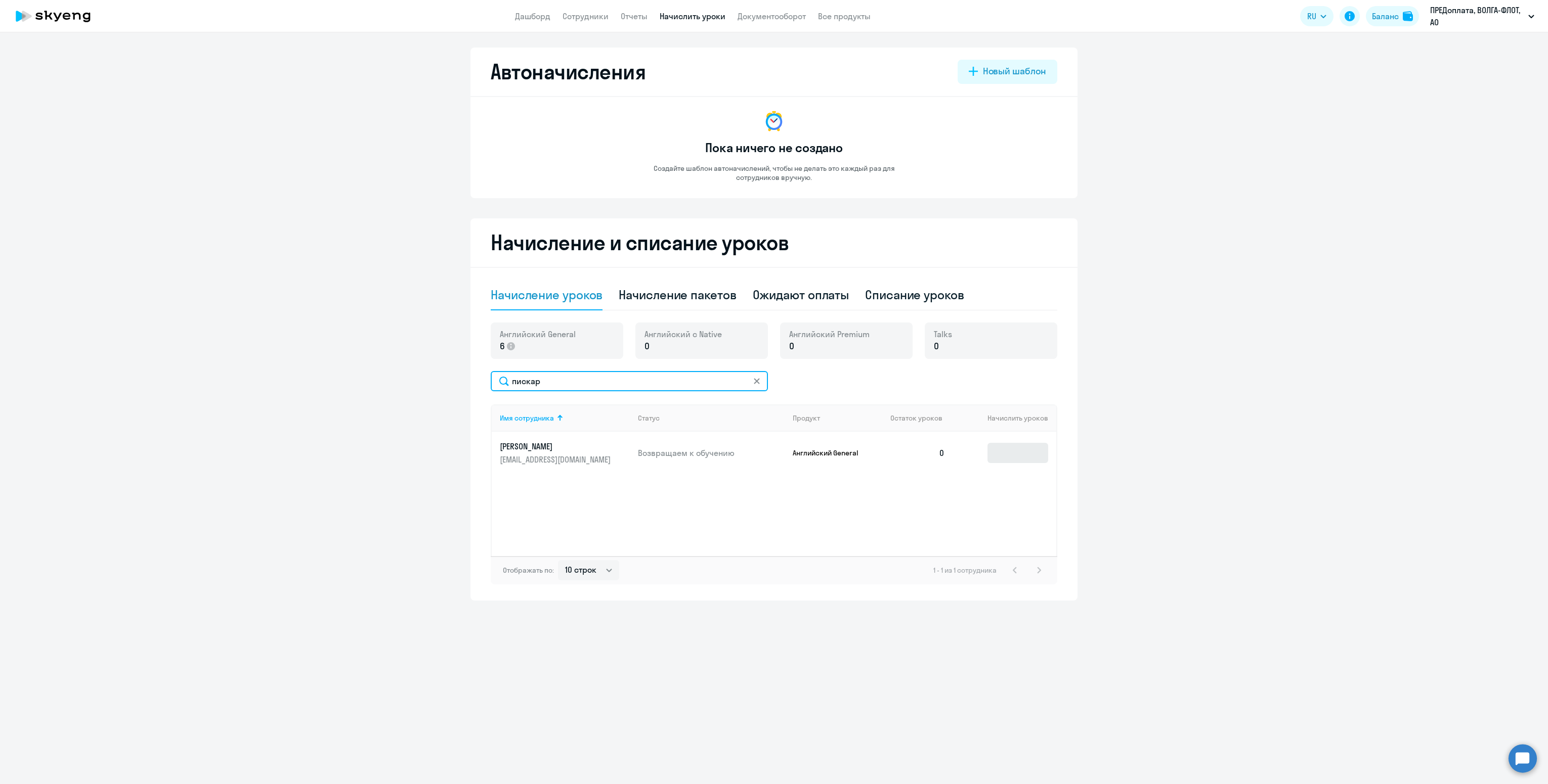
type input "пискар"
click at [1026, 442] on td at bounding box center [1005, 452] width 104 height 43
click at [1026, 443] on input at bounding box center [1018, 452] width 61 height 20
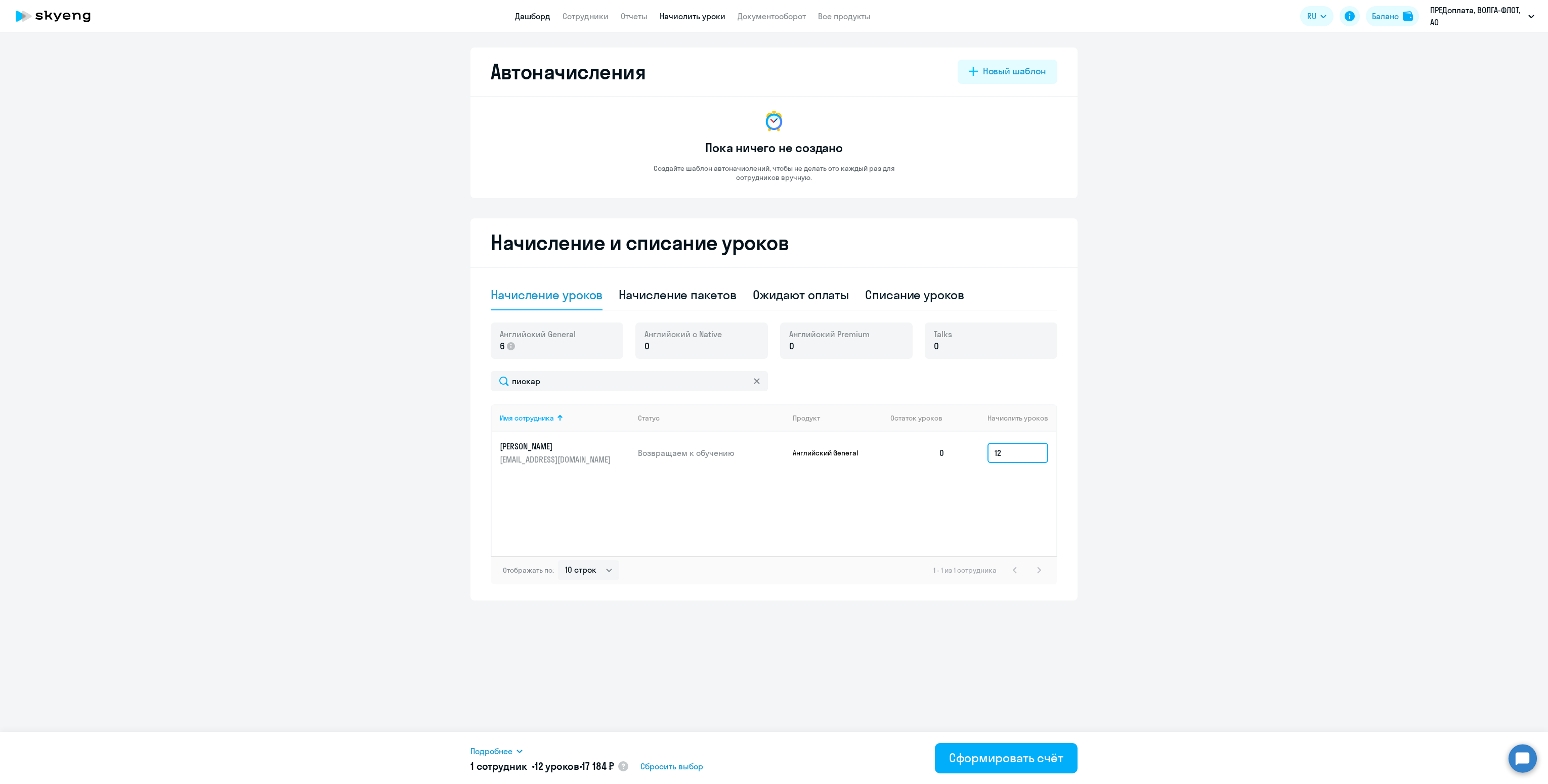
type input "12"
click at [529, 16] on link "Дашборд" at bounding box center [533, 17] width 36 height 10
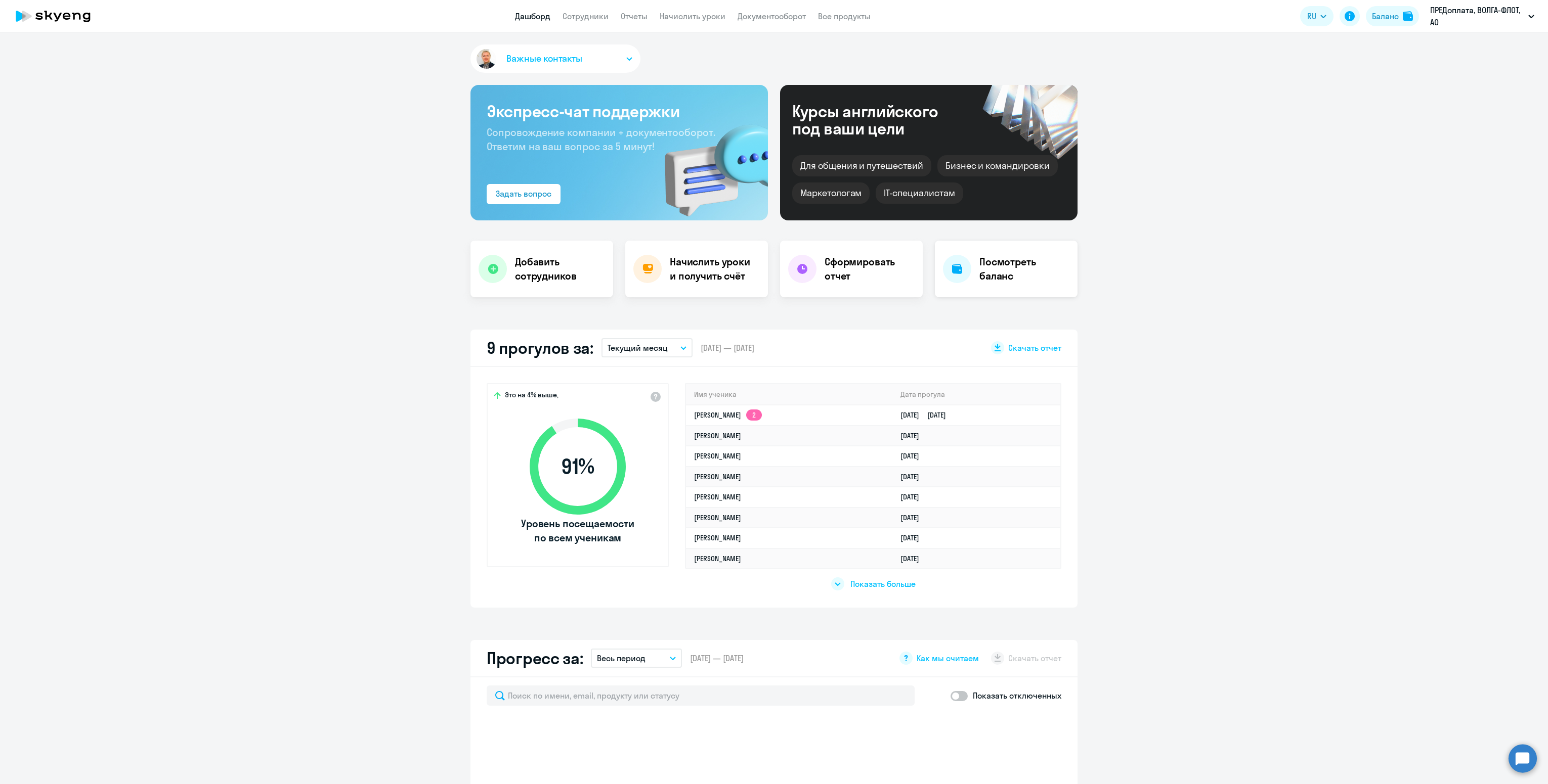
click at [1001, 264] on h4 "Посмотреть баланс" at bounding box center [1024, 269] width 90 height 29
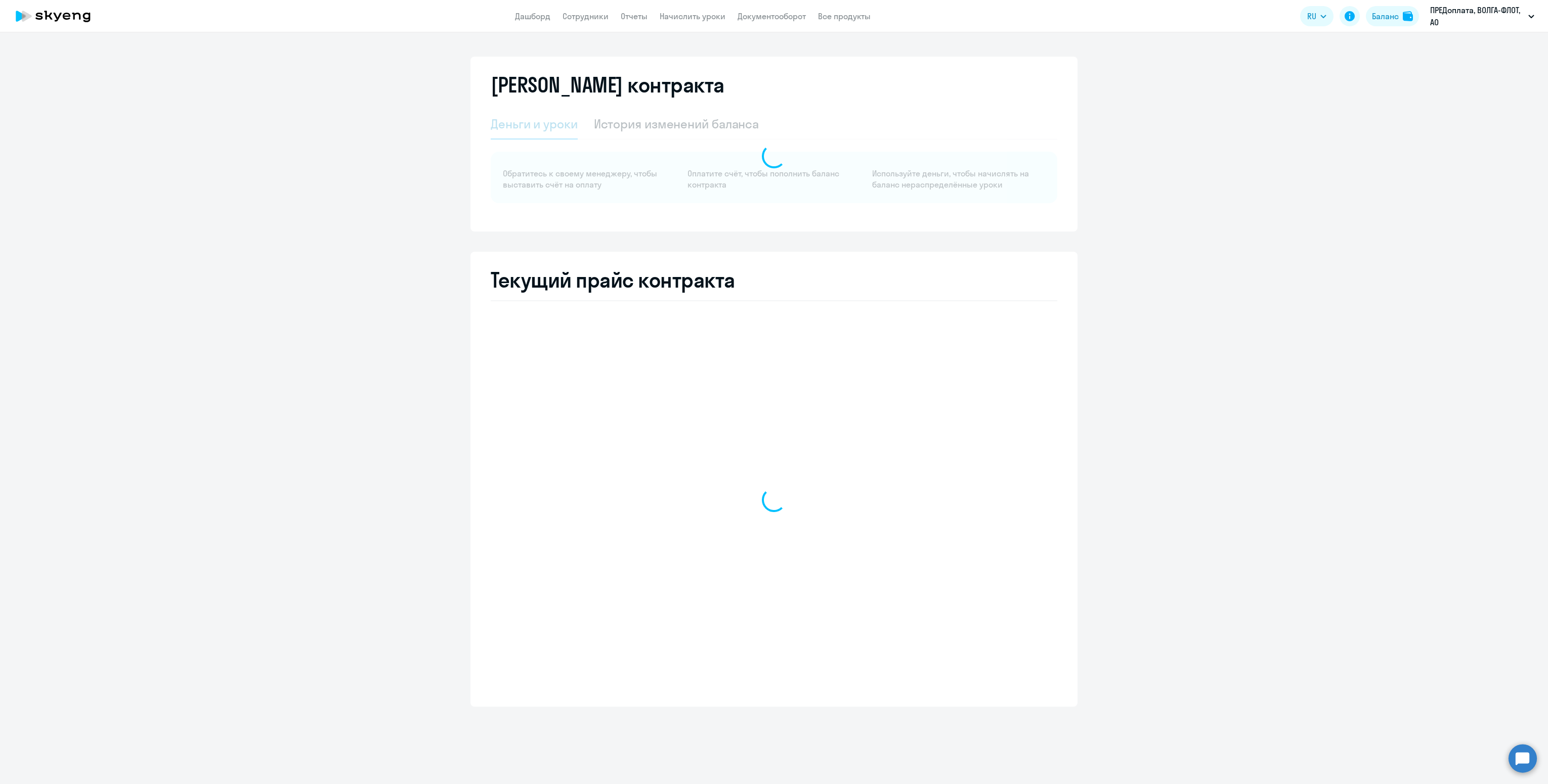
select select "english_adult_not_native_speaker"
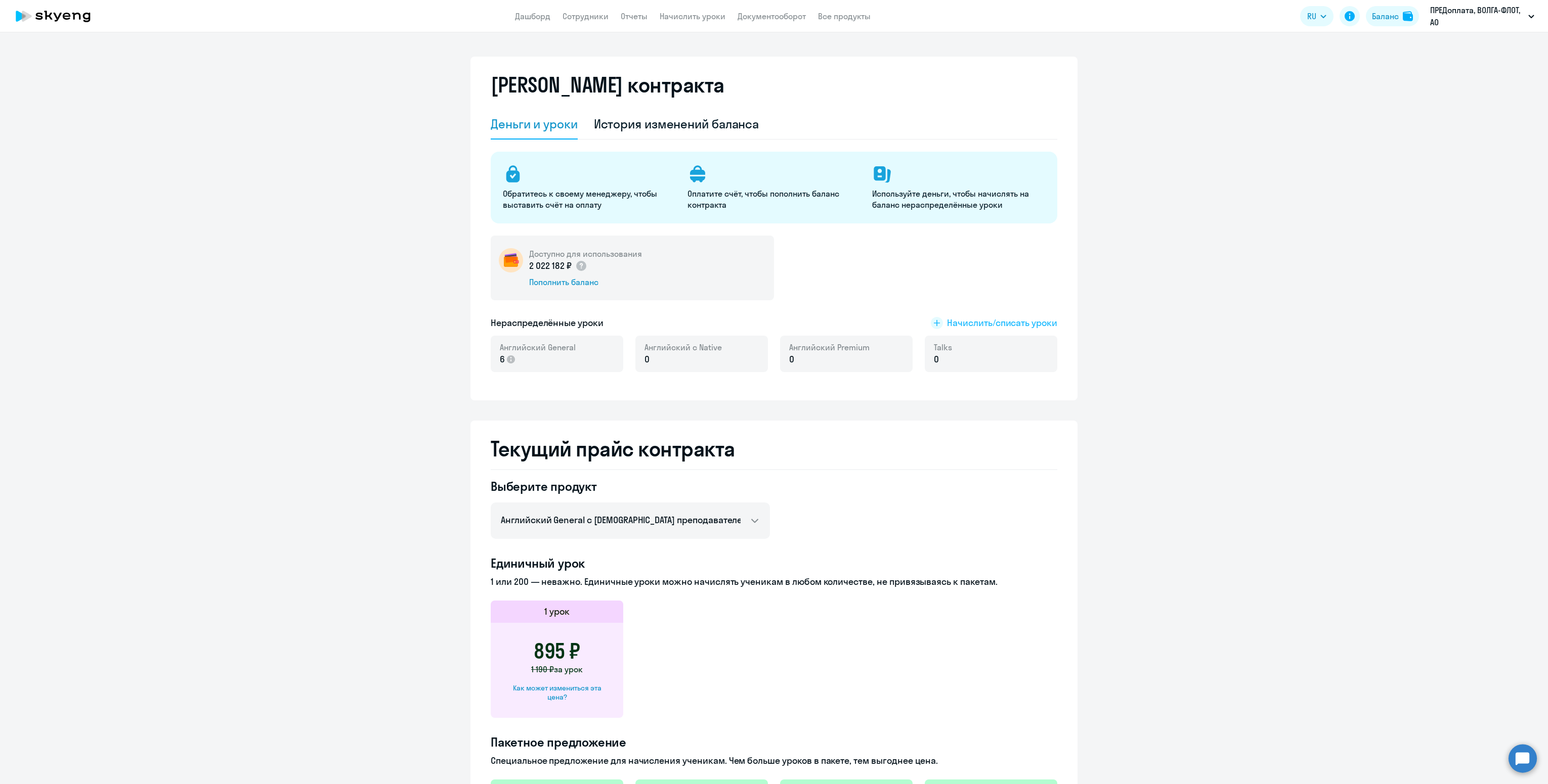
click at [997, 319] on span "Начислить/списать уроки" at bounding box center [1002, 323] width 111 height 13
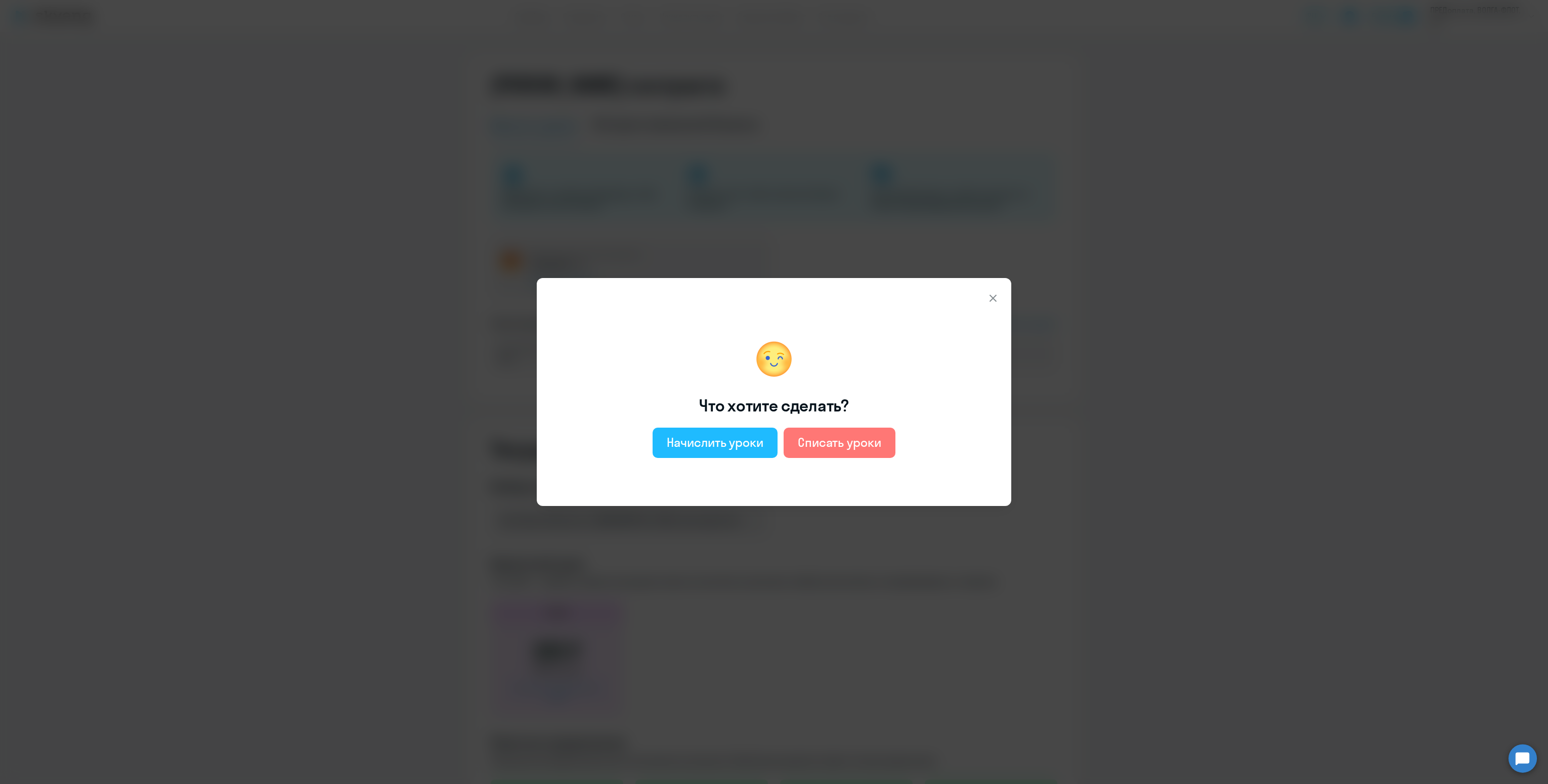
click at [703, 444] on div "Начислить уроки" at bounding box center [715, 442] width 97 height 17
select select "english_adult_not_native_speaker"
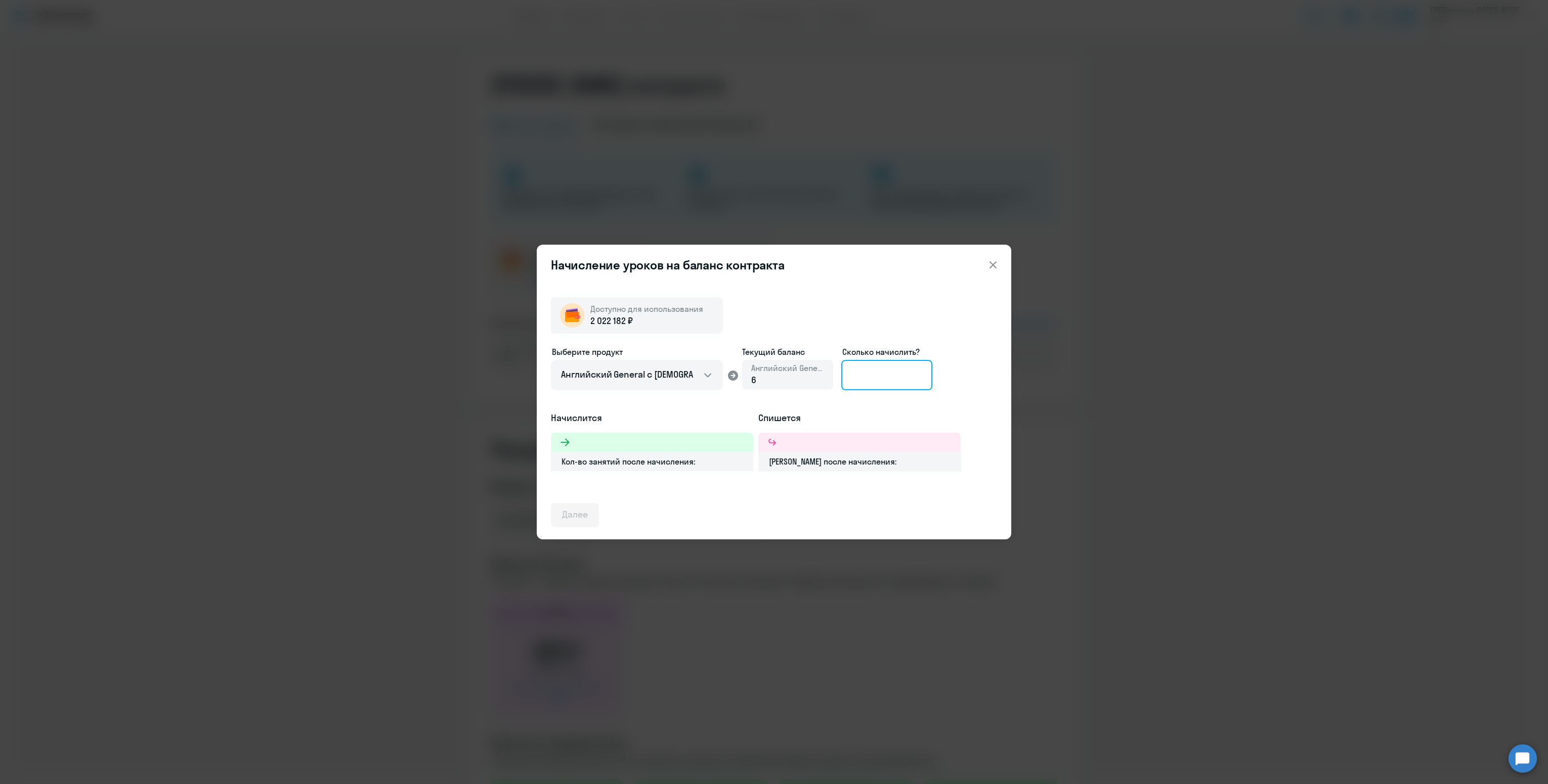
click at [898, 370] on input at bounding box center [886, 375] width 91 height 30
drag, startPoint x: 875, startPoint y: 379, endPoint x: 784, endPoint y: 365, distance: 92.1
click at [784, 365] on div "Выберите продукт Английский General с русскоговорящим преподавателем Английский…" at bounding box center [774, 379] width 446 height 66
type input "200"
click at [584, 512] on div "Далее" at bounding box center [575, 514] width 26 height 13
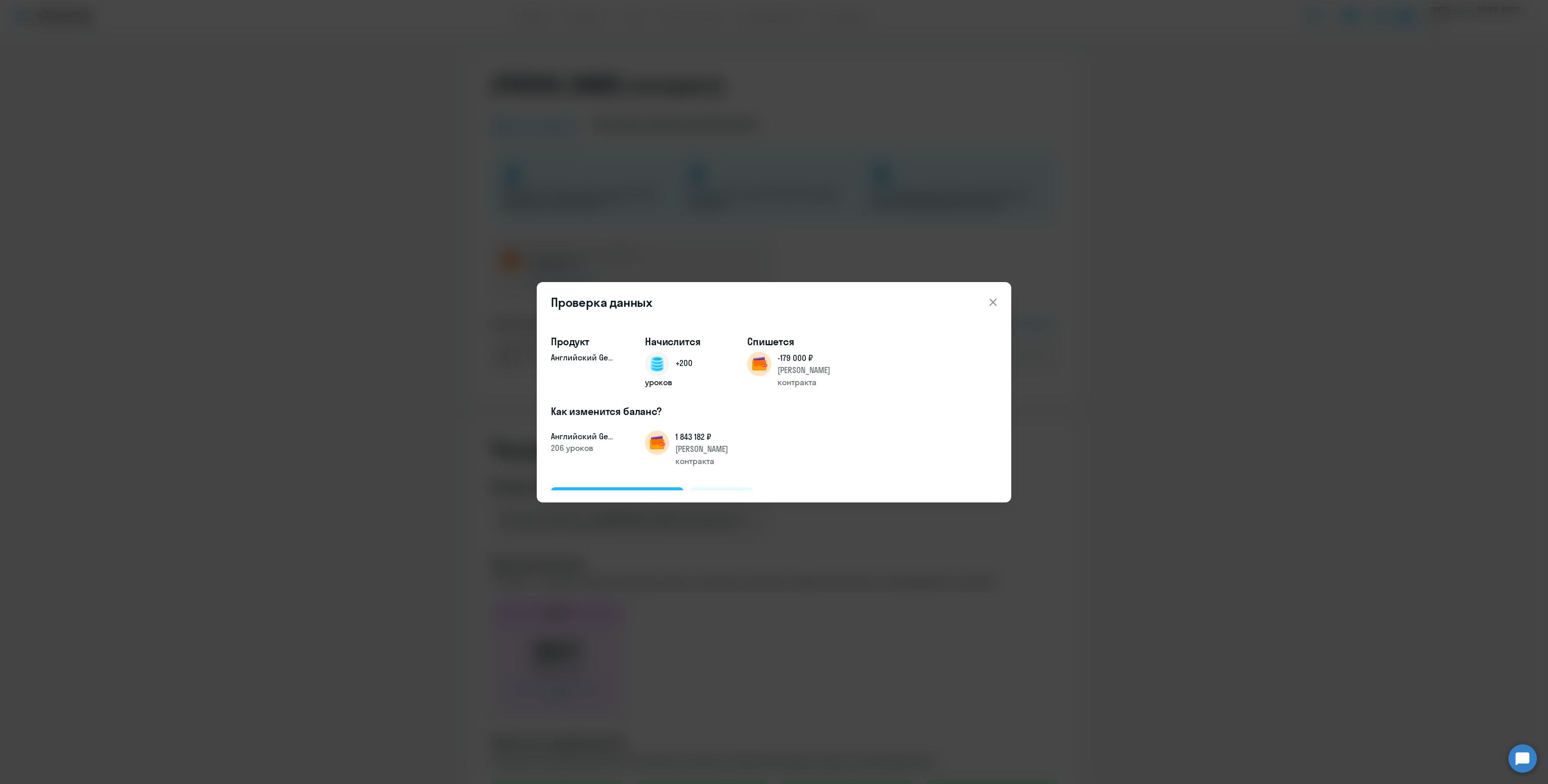
click at [636, 493] on div "Подтвердить и начислить" at bounding box center [617, 499] width 111 height 13
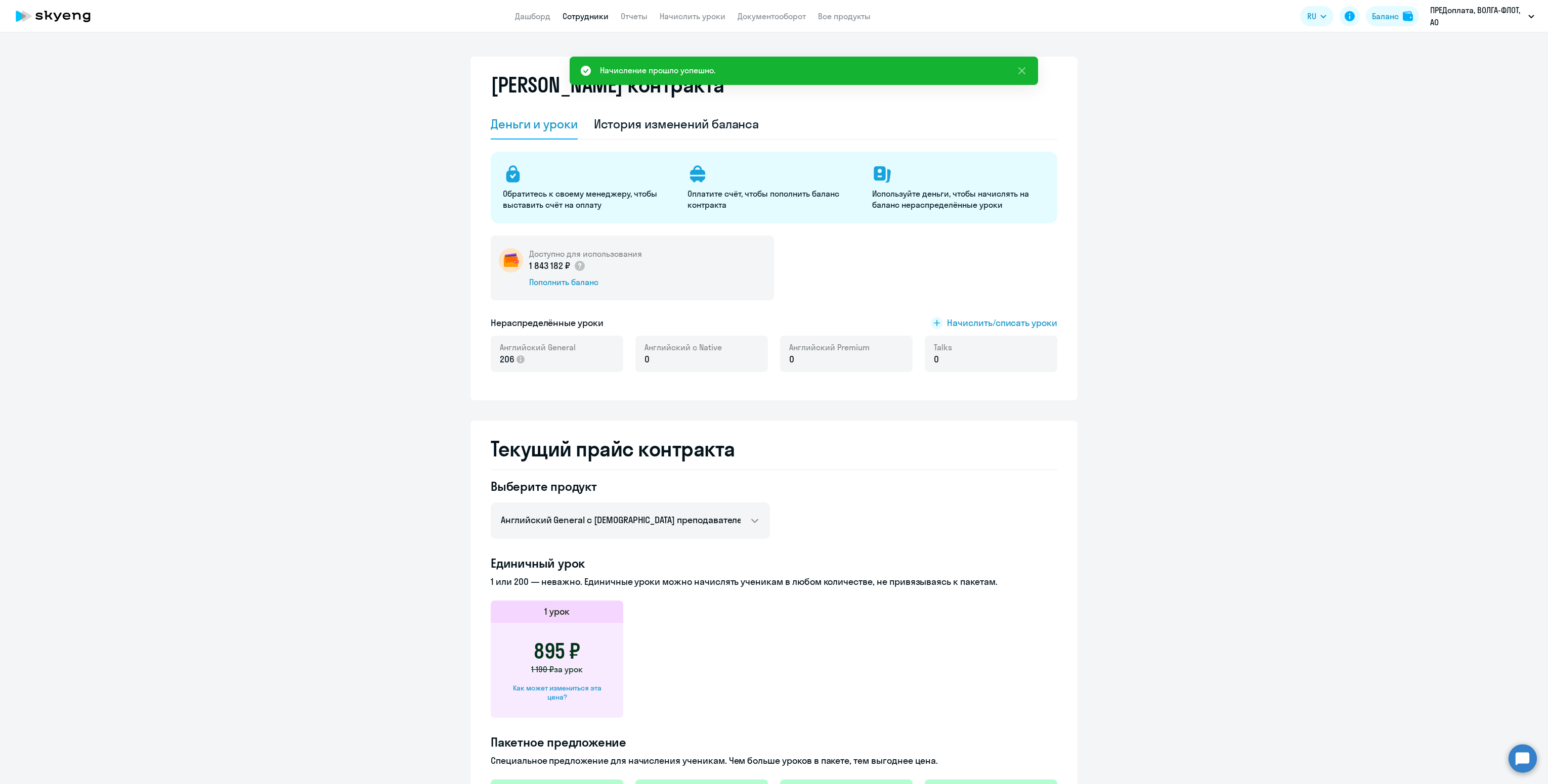
click at [583, 15] on link "Сотрудники" at bounding box center [585, 17] width 46 height 10
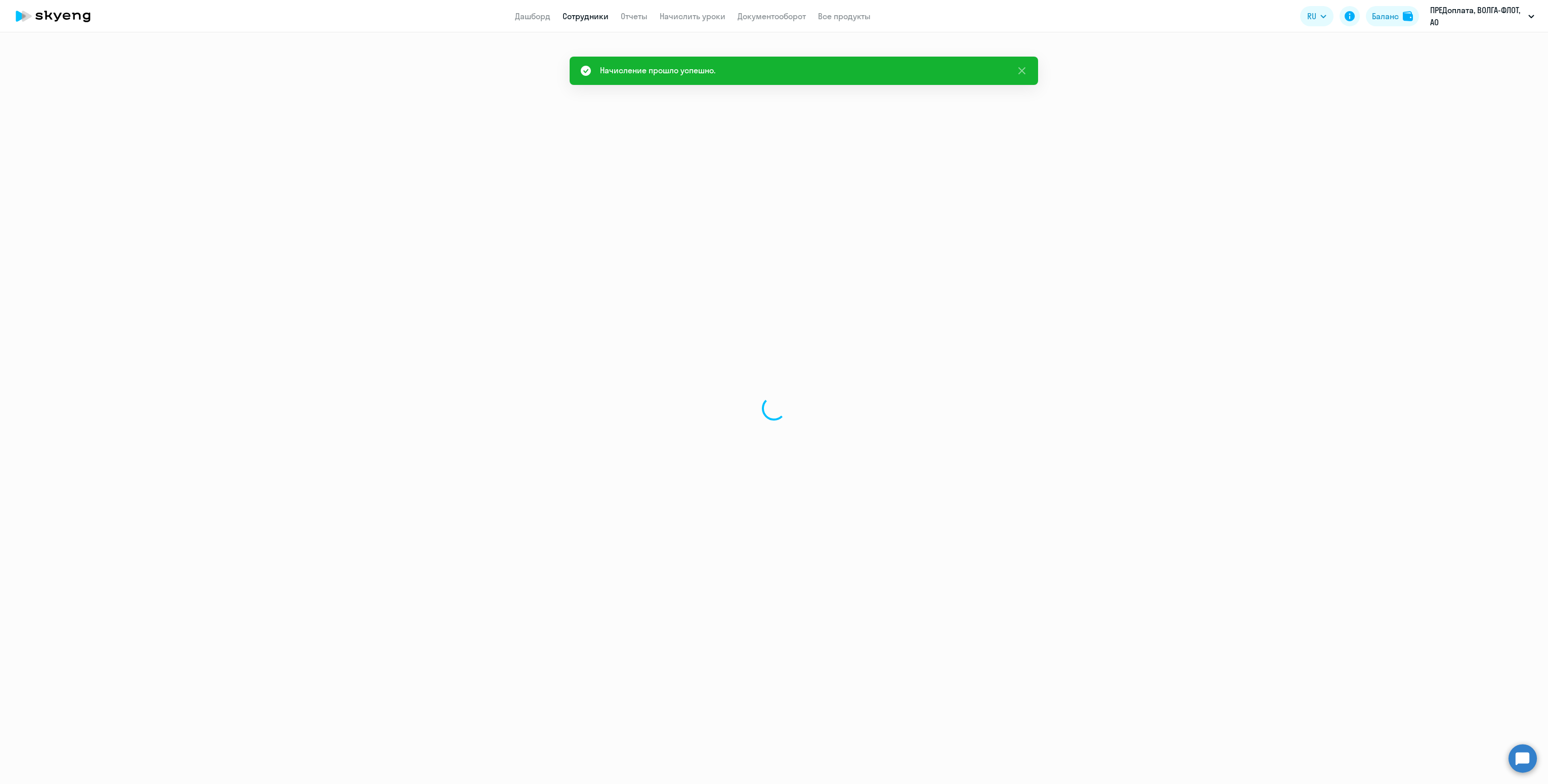
select select "30"
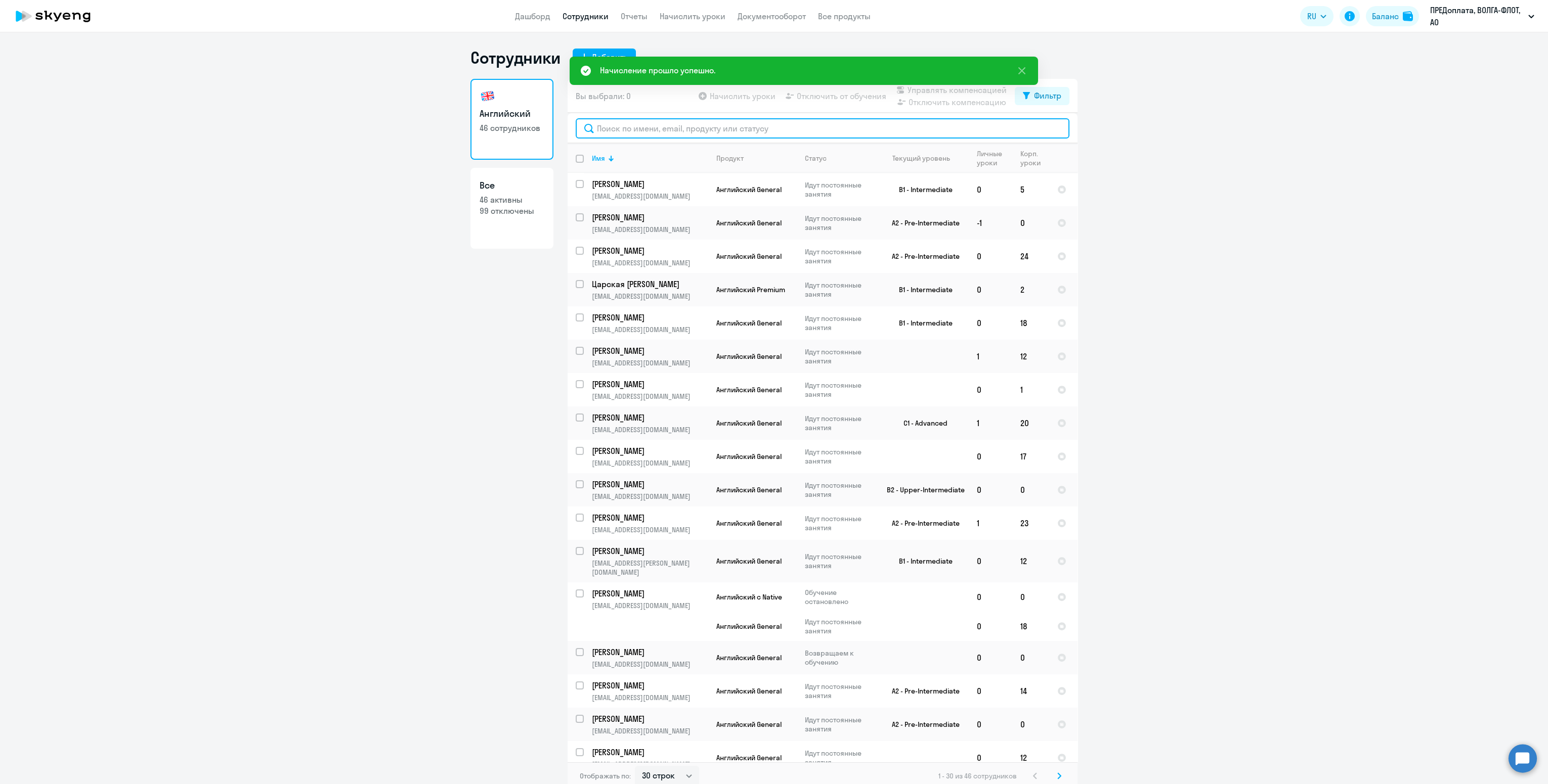
click at [643, 131] on input "text" at bounding box center [822, 128] width 494 height 20
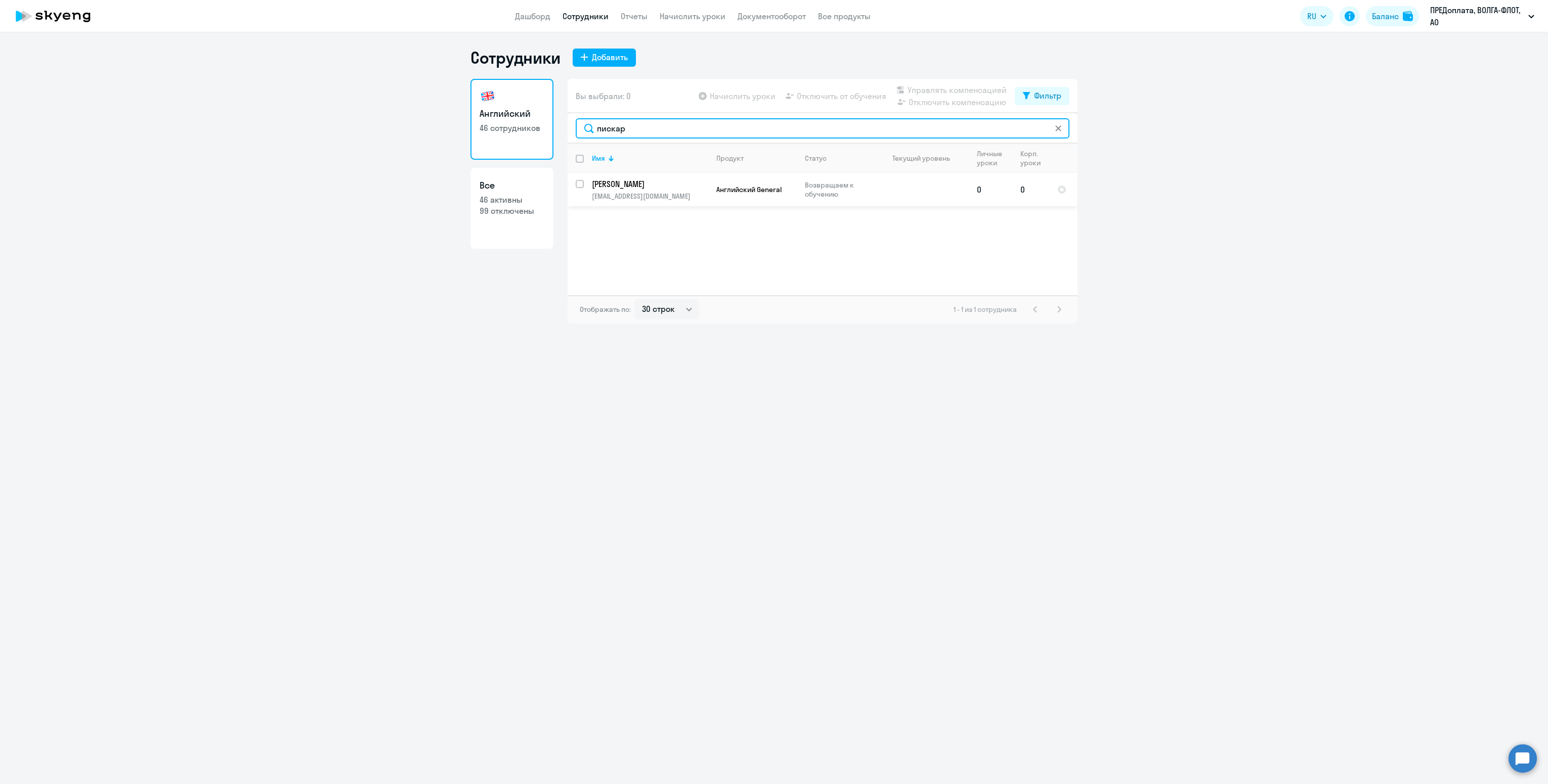
type input "пискар"
click at [582, 188] on input "select row 11735729" at bounding box center [585, 190] width 20 height 20
checkbox input "true"
click at [745, 105] on div "Начислить уроки Отключить от обучения Управлять компенсацией Отключить компенса…" at bounding box center [855, 96] width 318 height 24
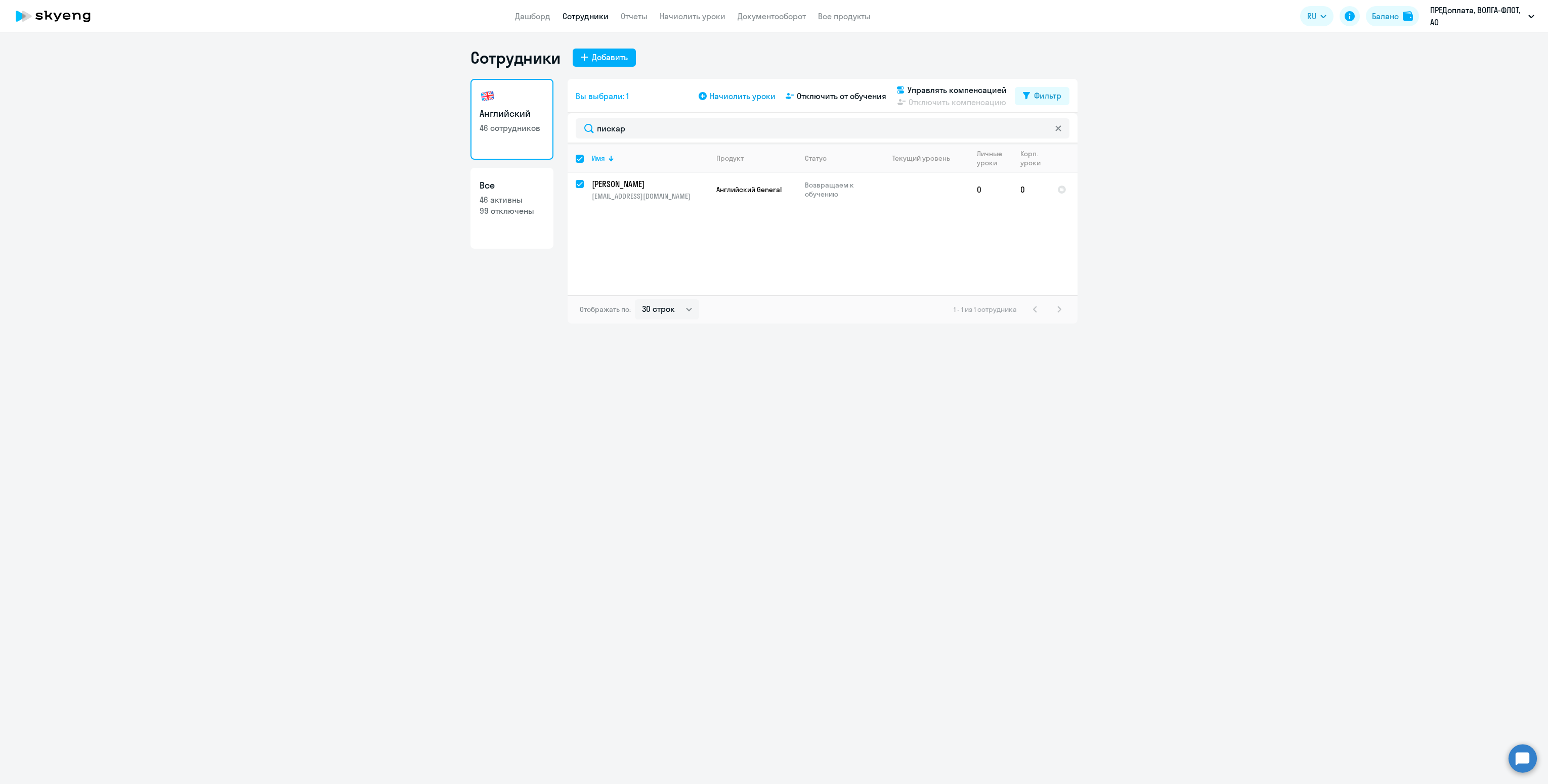
drag, startPoint x: 728, startPoint y: 81, endPoint x: 732, endPoint y: 101, distance: 20.4
click at [728, 84] on div "Вы выбрали: 1 Начислить уроки Отключить от обучения Управлять компенсацией Откл…" at bounding box center [823, 97] width 510 height 35
click at [732, 101] on span "Начислить уроки" at bounding box center [743, 96] width 66 height 12
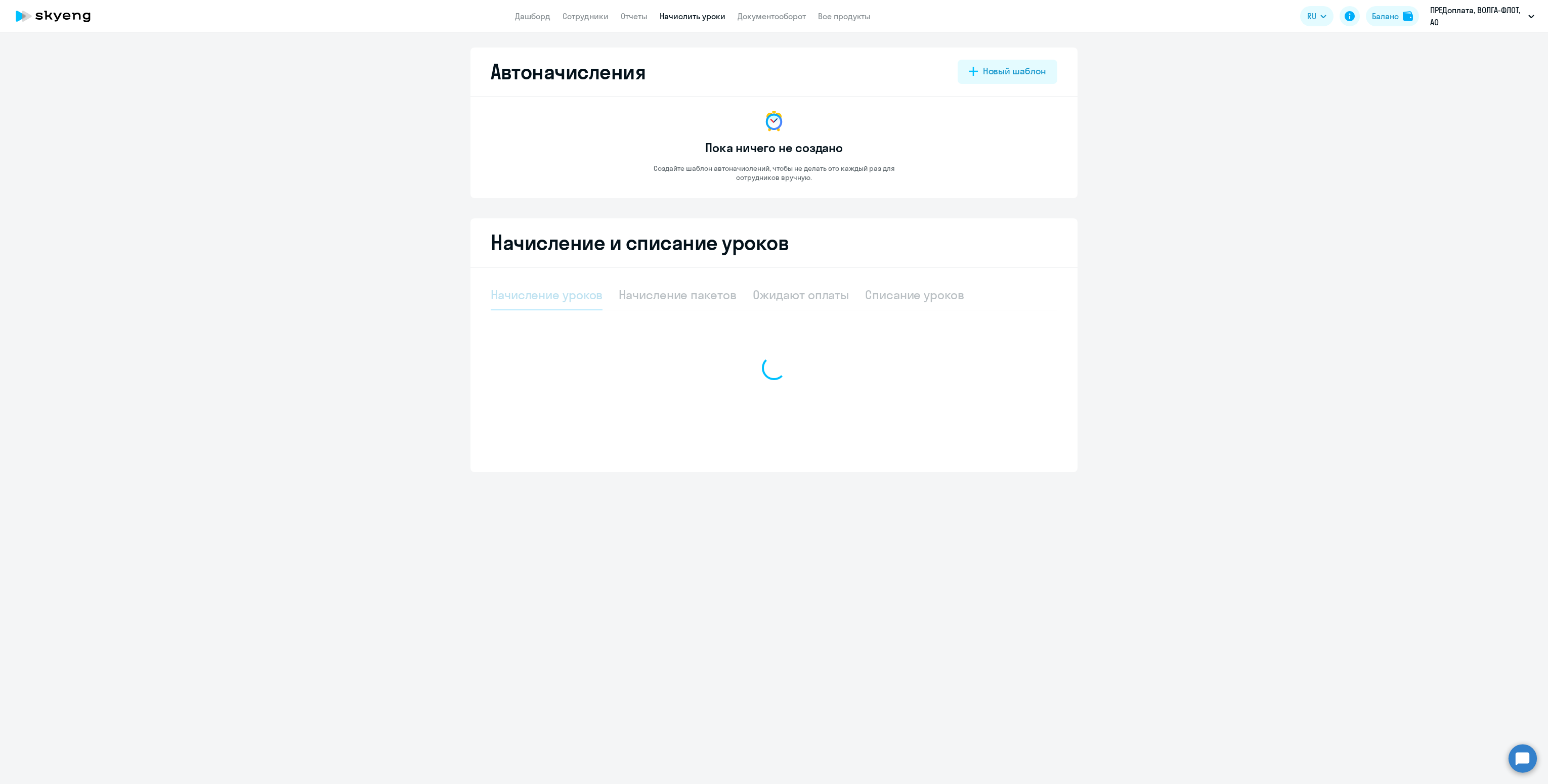
select select "10"
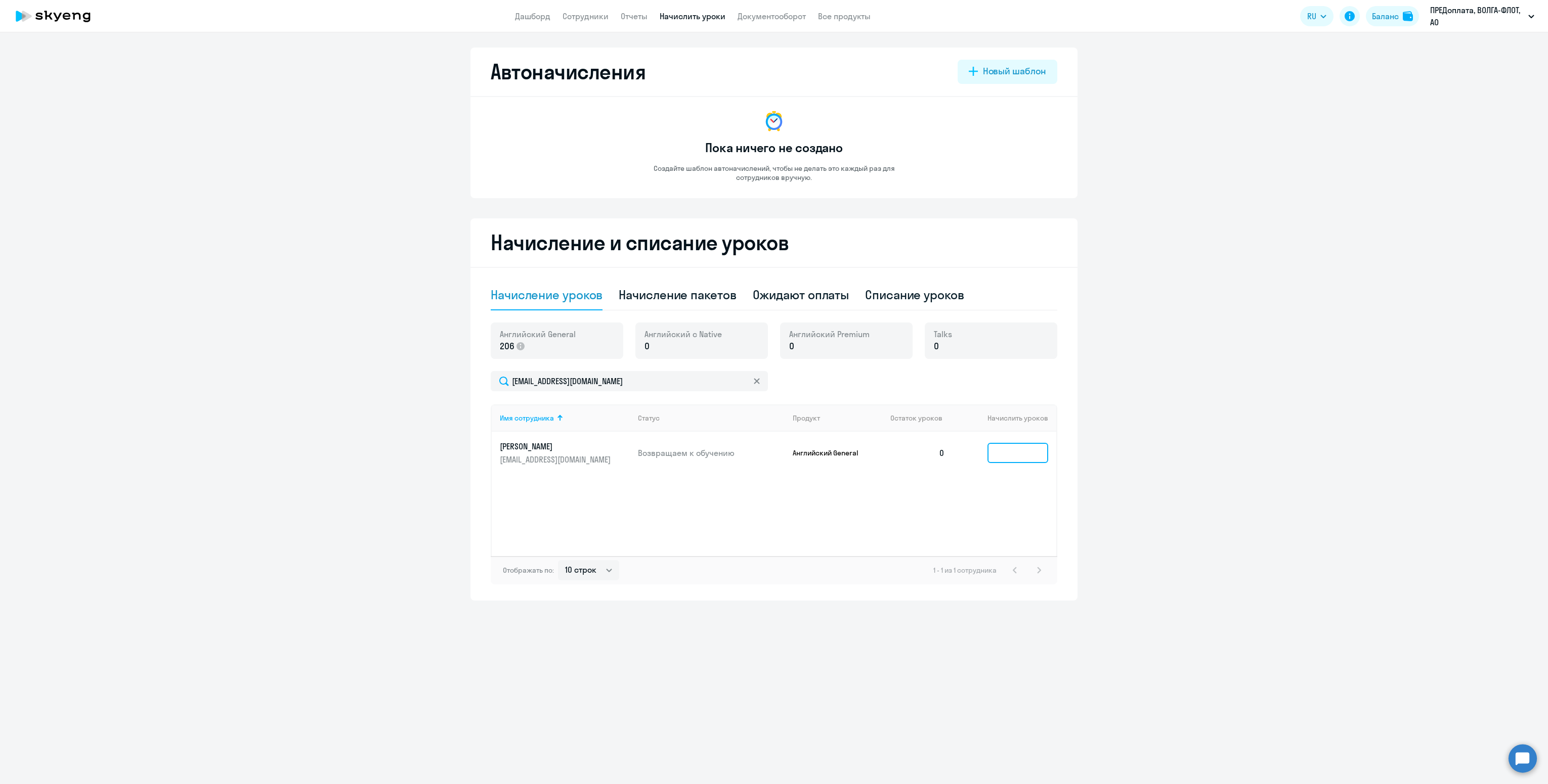
click at [1006, 448] on input at bounding box center [1018, 452] width 61 height 20
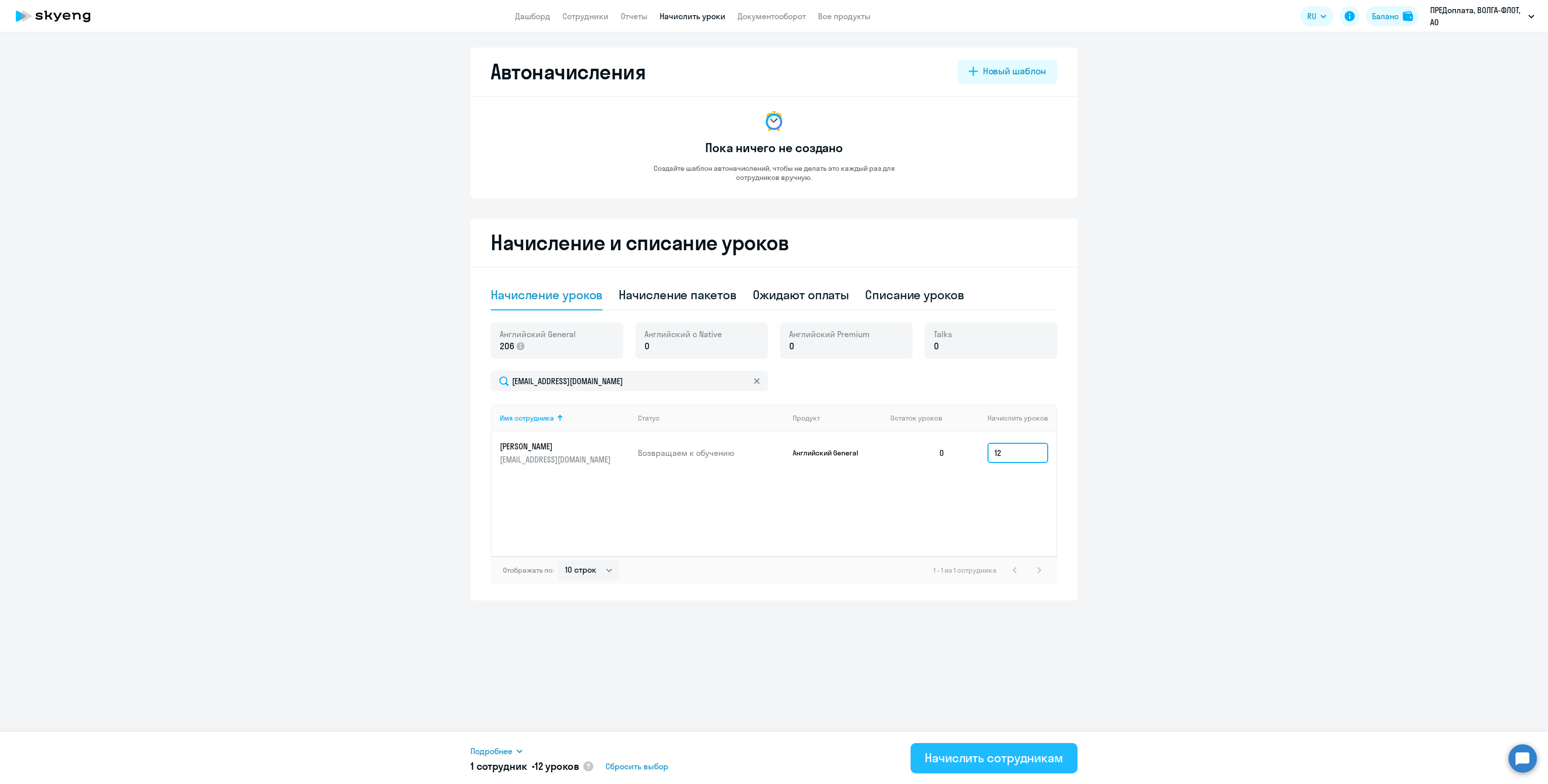
type input "12"
click at [966, 762] on div "Начислить сотрудникам" at bounding box center [993, 758] width 138 height 17
